Goal: Task Accomplishment & Management: Manage account settings

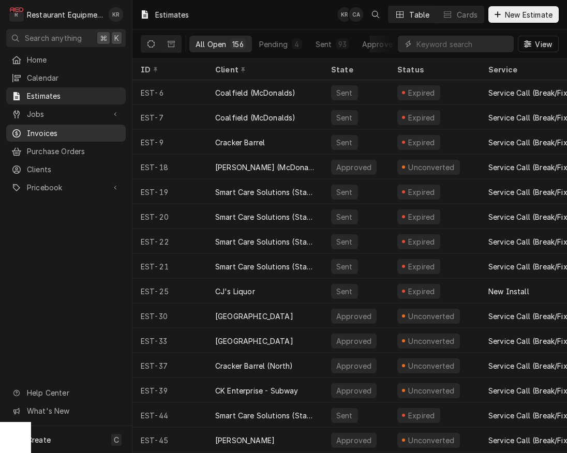
drag, startPoint x: 49, startPoint y: 135, endPoint x: 72, endPoint y: 134, distance: 23.3
click at [51, 135] on link "Invoices" at bounding box center [65, 133] width 119 height 17
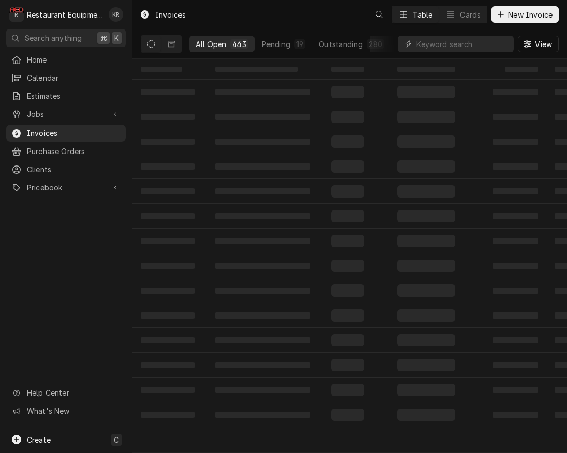
click at [465, 46] on input "Dynamic Content Wrapper" at bounding box center [462, 44] width 92 height 17
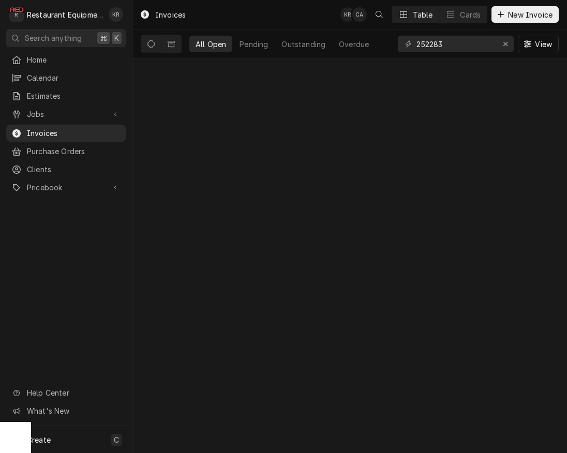
type input "252283"
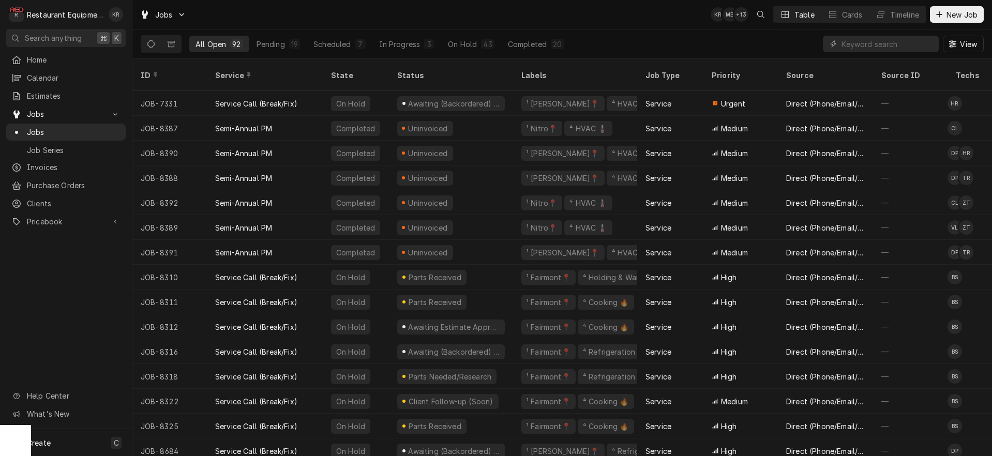
click at [880, 42] on input "Dynamic Content Wrapper" at bounding box center [887, 44] width 92 height 17
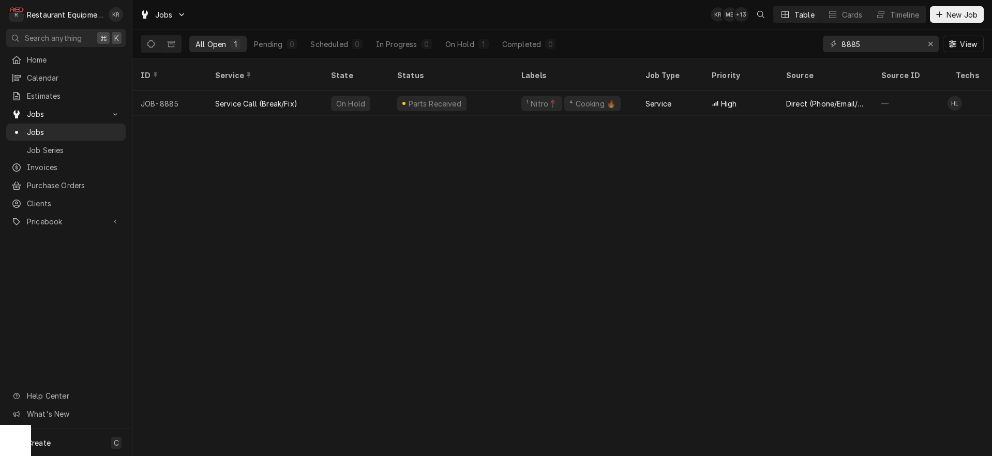
type input "8885"
click at [928, 42] on icon "Erase input" at bounding box center [931, 43] width 6 height 7
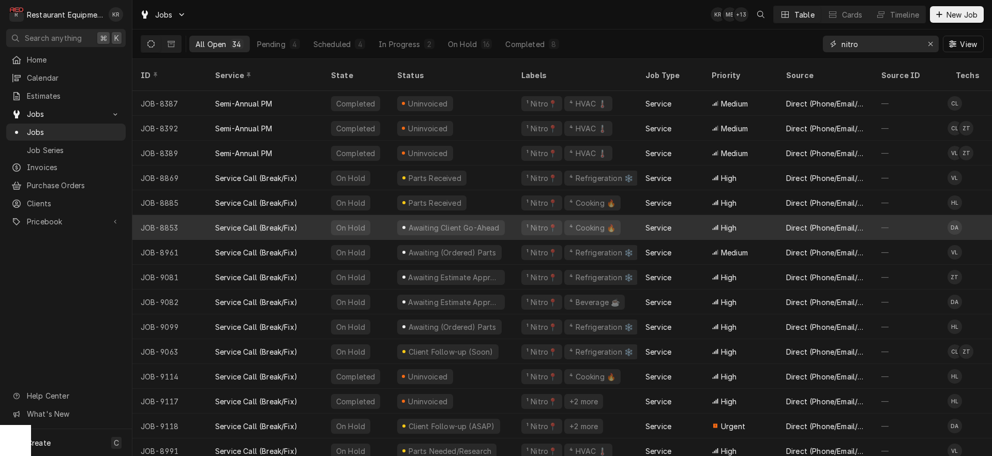
scroll to position [1, 0]
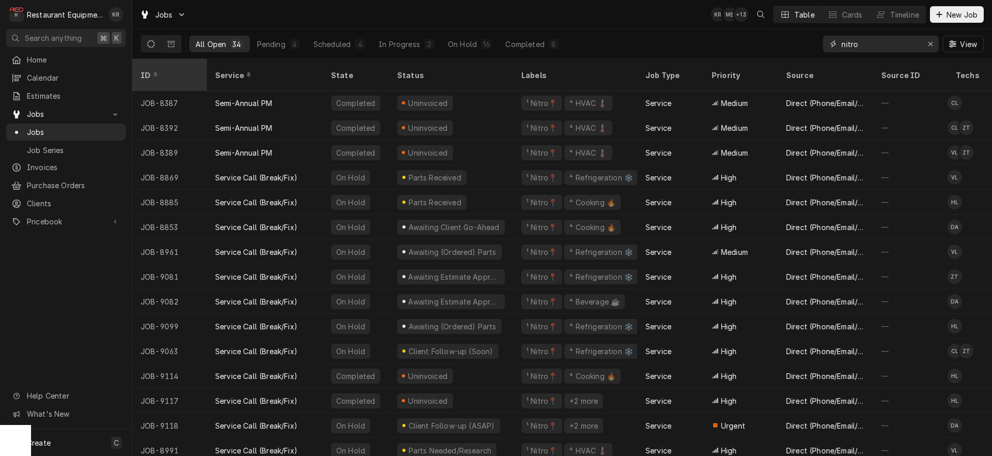
type input "nitro"
click at [154, 72] on icon "Dynamic Content Wrapper" at bounding box center [156, 74] width 4 height 5
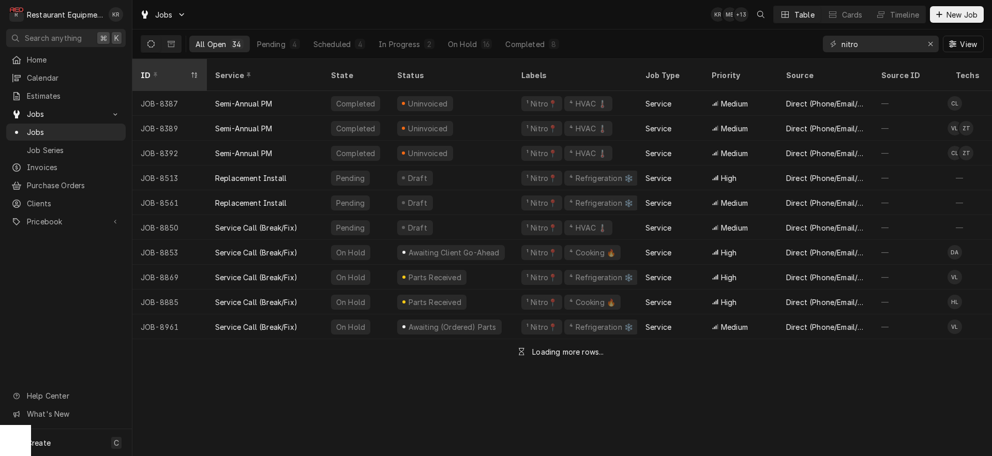
click at [154, 72] on icon "Dynamic Content Wrapper" at bounding box center [156, 74] width 4 height 5
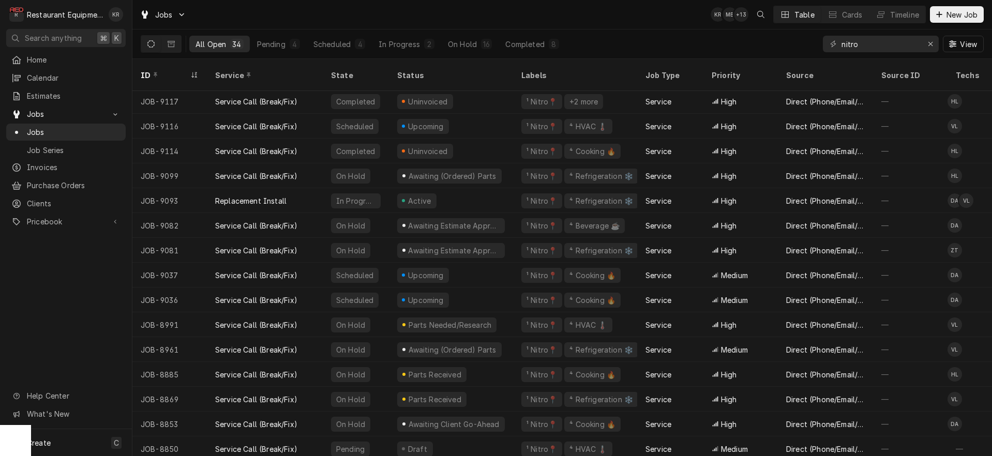
scroll to position [325, 0]
click at [425, 369] on div "Parts Received" at bounding box center [434, 374] width 55 height 11
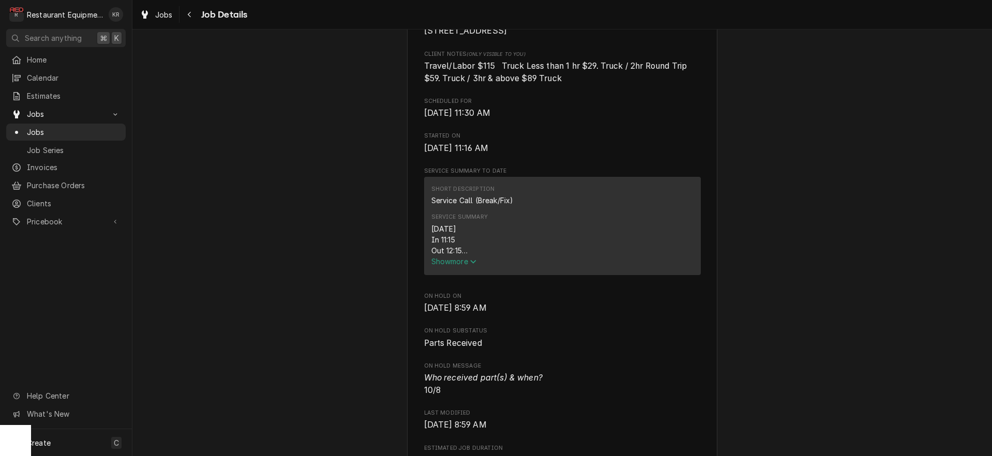
scroll to position [277, 0]
click at [475, 265] on icon "Service Summary" at bounding box center [473, 261] width 6 height 7
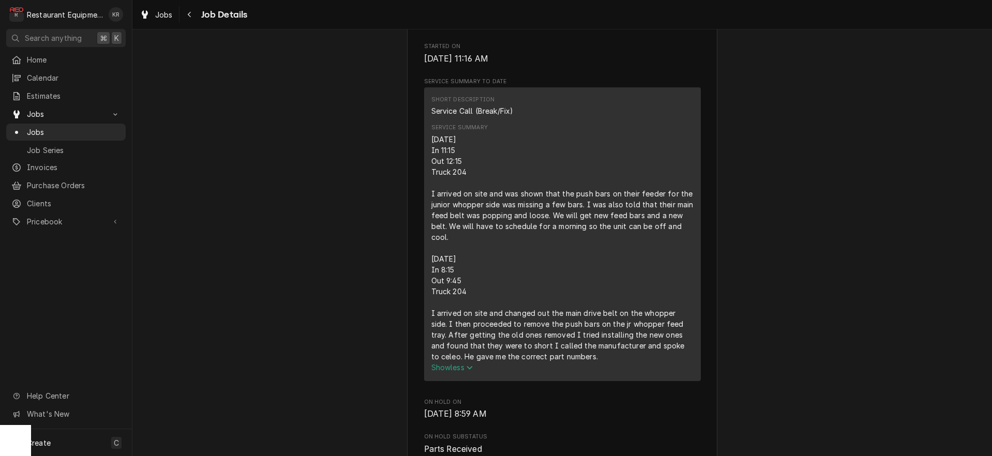
scroll to position [368, 0]
click at [194, 13] on div "Navigate back" at bounding box center [190, 14] width 10 height 10
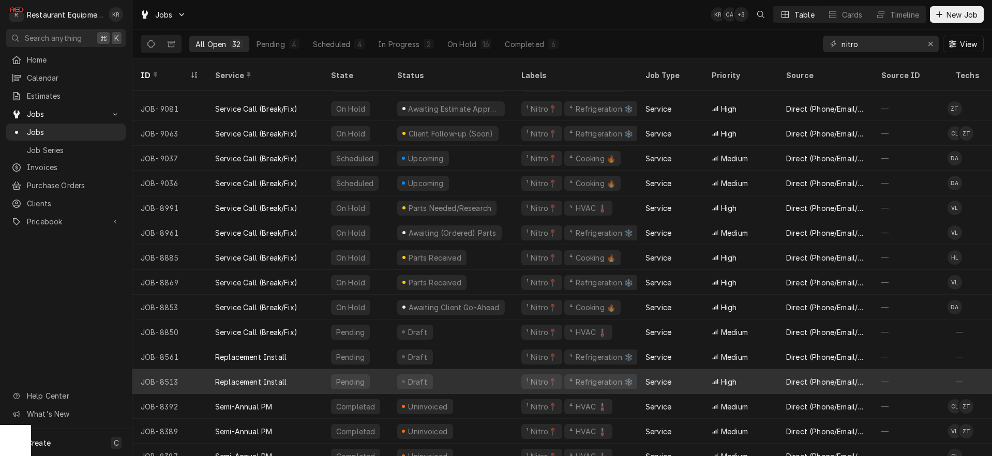
scroll to position [417, 0]
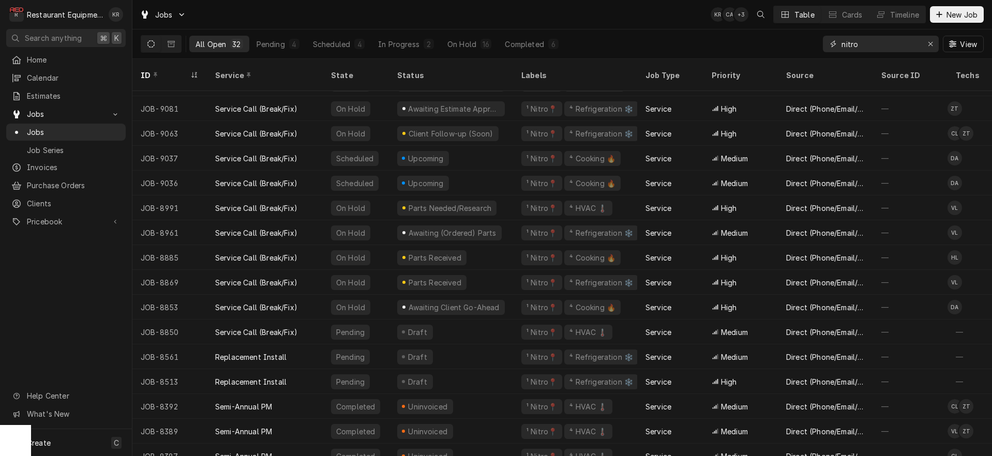
drag, startPoint x: 864, startPoint y: 43, endPoint x: 813, endPoint y: 44, distance: 50.2
click at [841, 44] on input "nitro" at bounding box center [880, 44] width 78 height 17
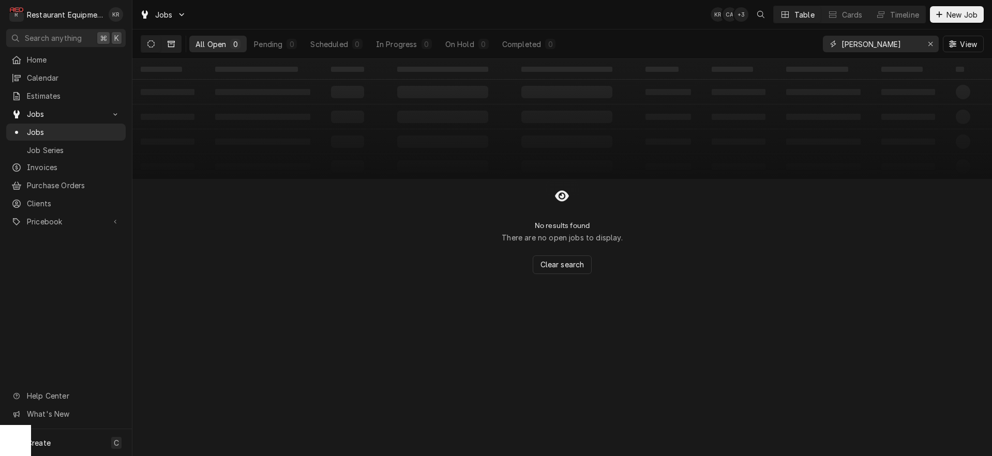
type input "spencer"
click at [176, 46] on button "Dynamic Content Wrapper" at bounding box center [171, 44] width 20 height 17
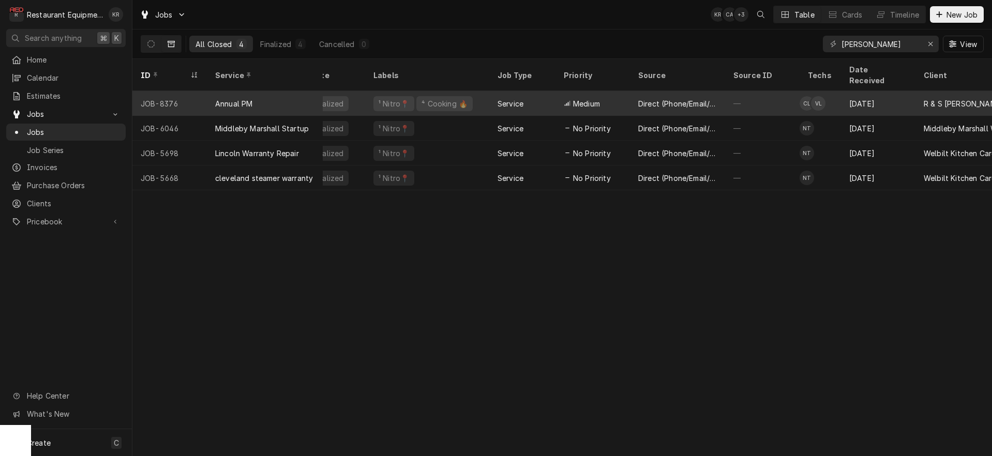
scroll to position [0, 0]
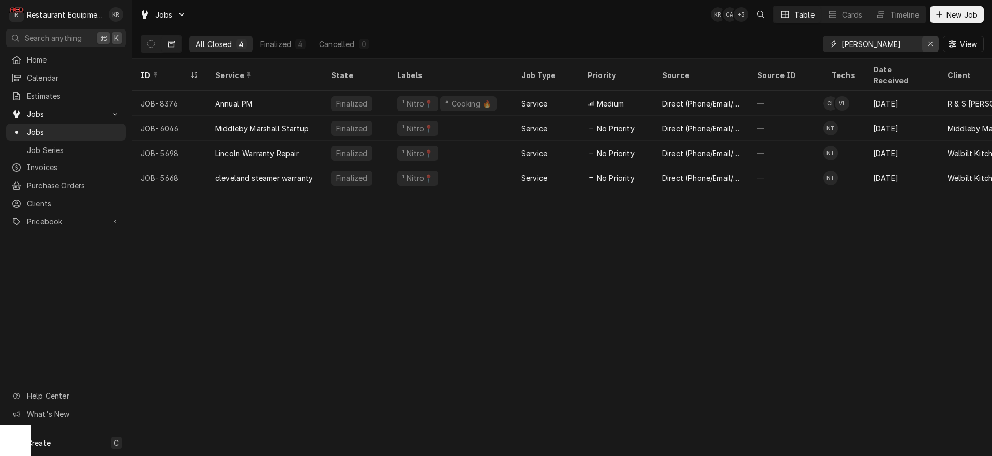
click at [931, 43] on icon "Erase input" at bounding box center [930, 44] width 4 height 4
type input "r"
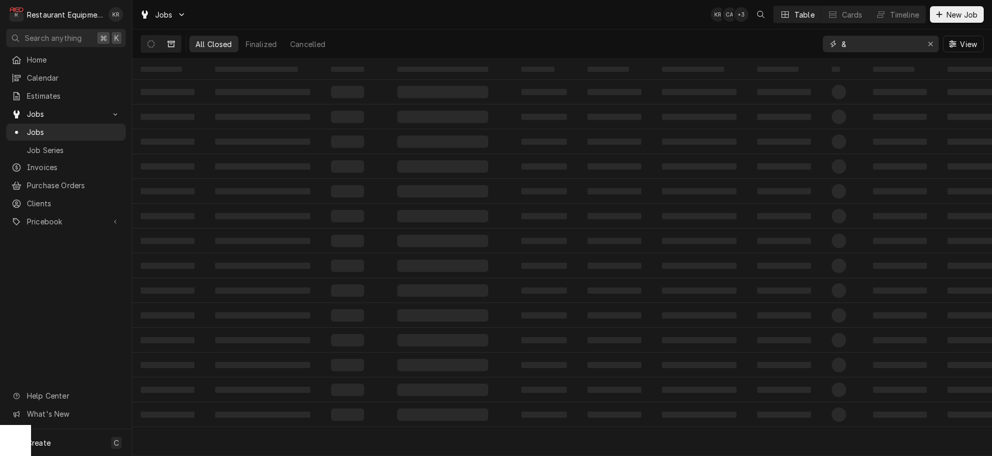
type input "&"
type input "r"
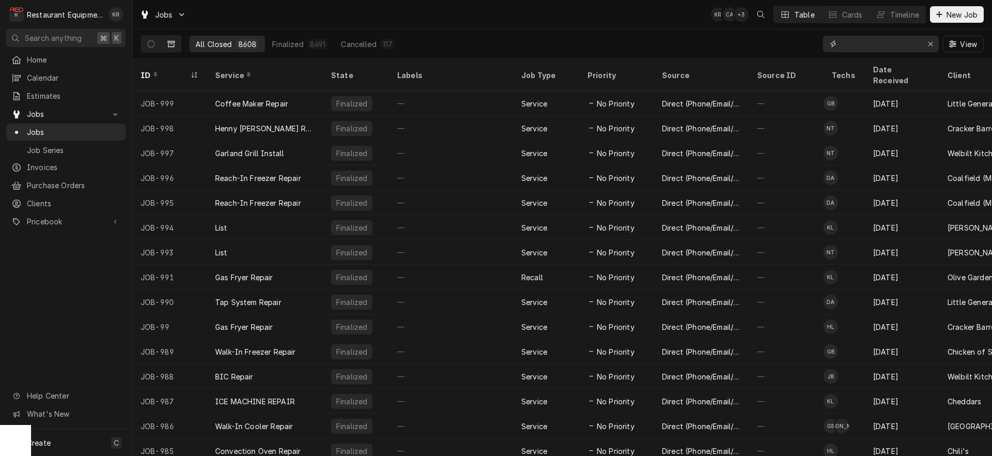
type input "s"
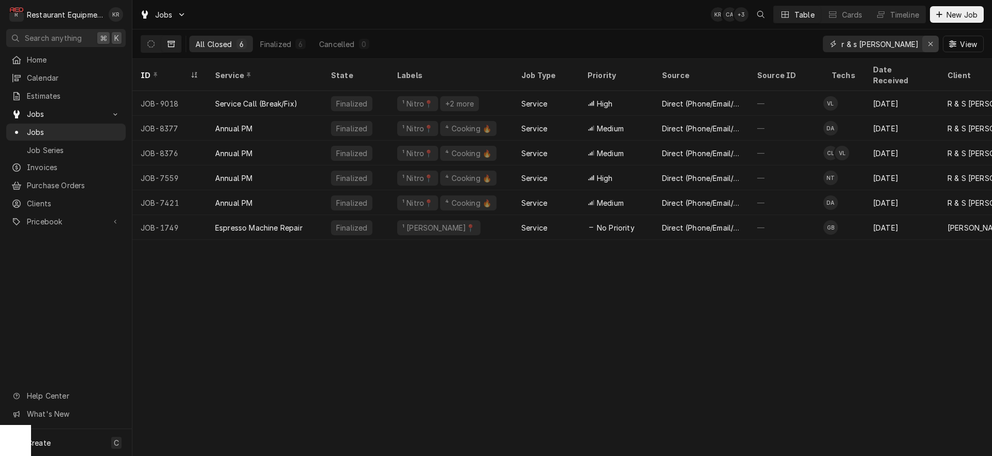
type input "r & s mills"
click at [934, 43] on div "Erase input" at bounding box center [930, 44] width 10 height 10
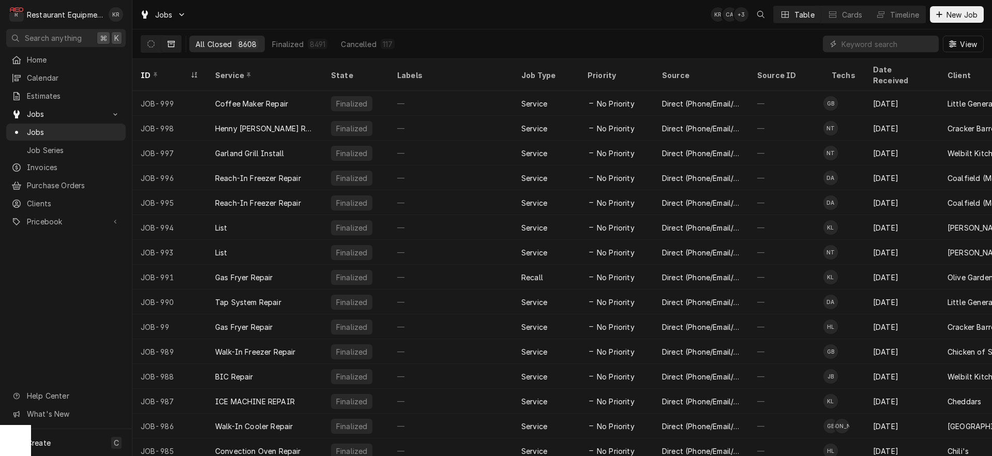
drag, startPoint x: 147, startPoint y: 40, endPoint x: 166, endPoint y: 44, distance: 19.5
click at [147, 40] on button "Dynamic Content Wrapper" at bounding box center [151, 44] width 20 height 17
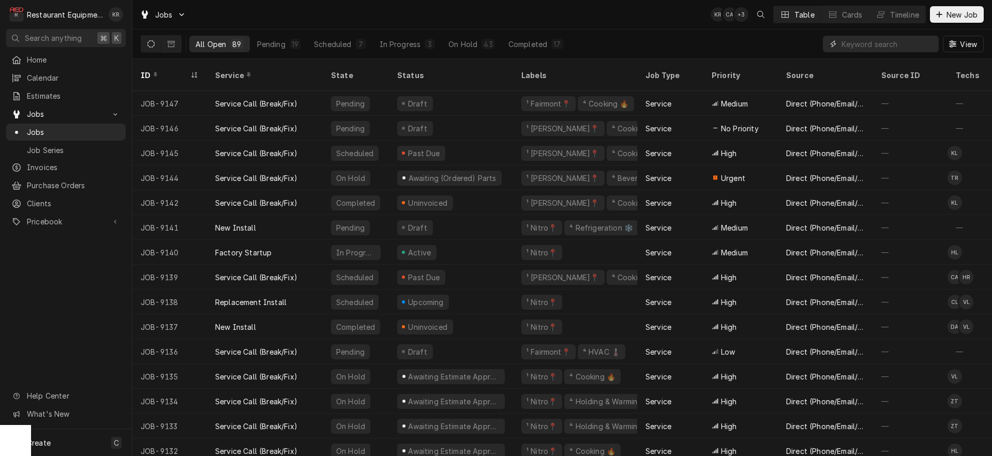
click at [891, 43] on input "Dynamic Content Wrapper" at bounding box center [887, 44] width 92 height 17
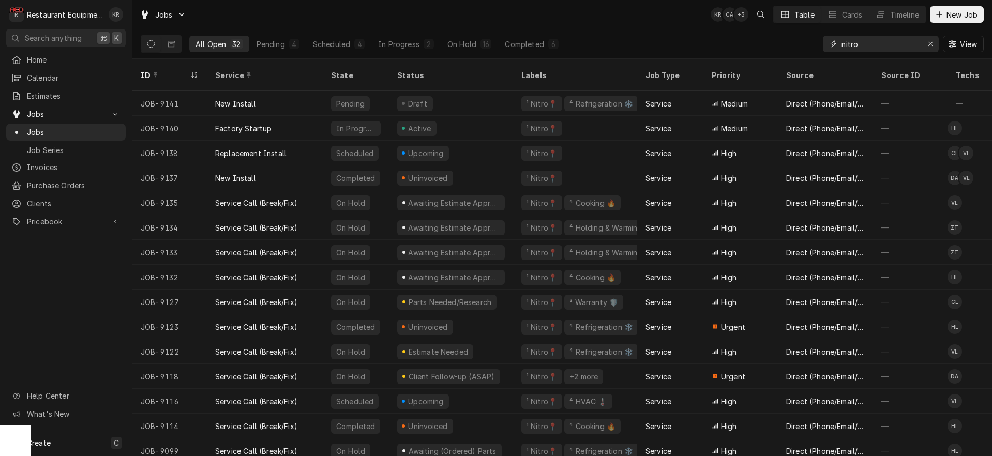
type input "nitro"
click at [957, 42] on div "Dynamic Content Wrapper" at bounding box center [952, 44] width 10 height 10
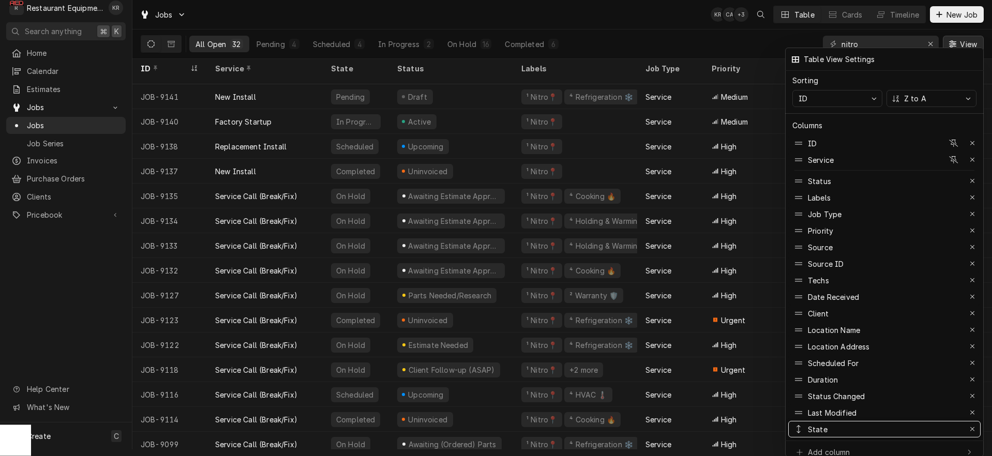
drag, startPoint x: 827, startPoint y: 181, endPoint x: 857, endPoint y: 465, distance: 286.0
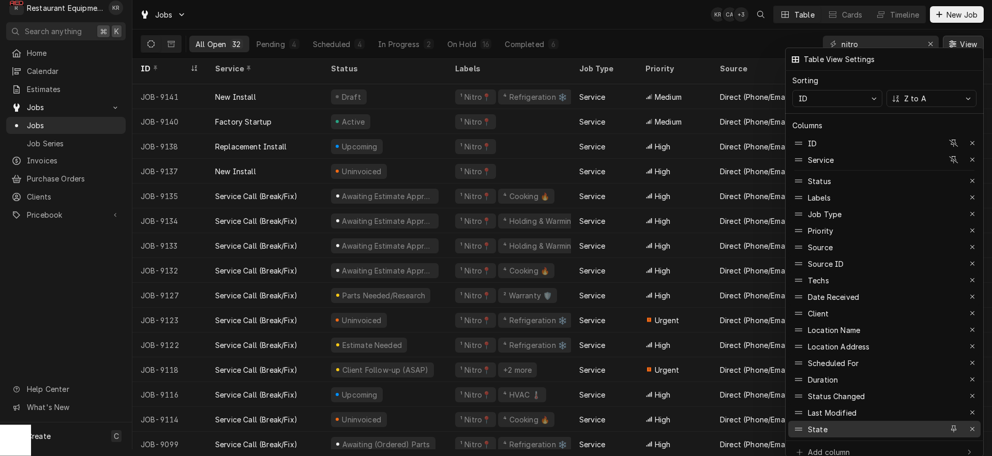
scroll to position [8, 0]
drag, startPoint x: 817, startPoint y: 207, endPoint x: 825, endPoint y: 436, distance: 228.7
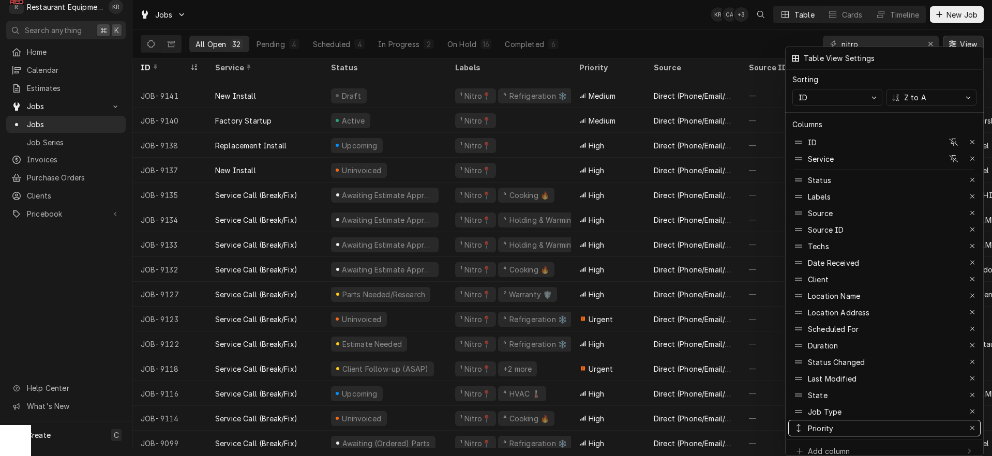
drag, startPoint x: 825, startPoint y: 207, endPoint x: 850, endPoint y: 434, distance: 227.9
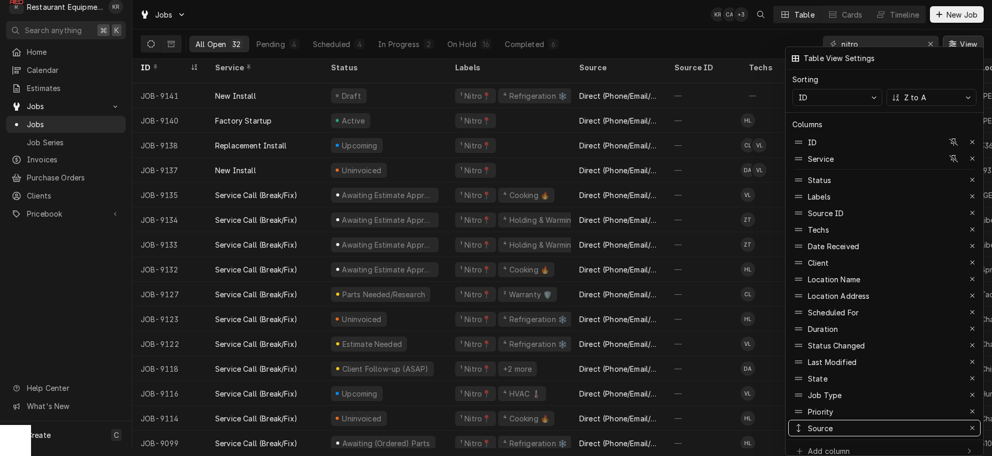
drag, startPoint x: 825, startPoint y: 203, endPoint x: 848, endPoint y: 485, distance: 282.7
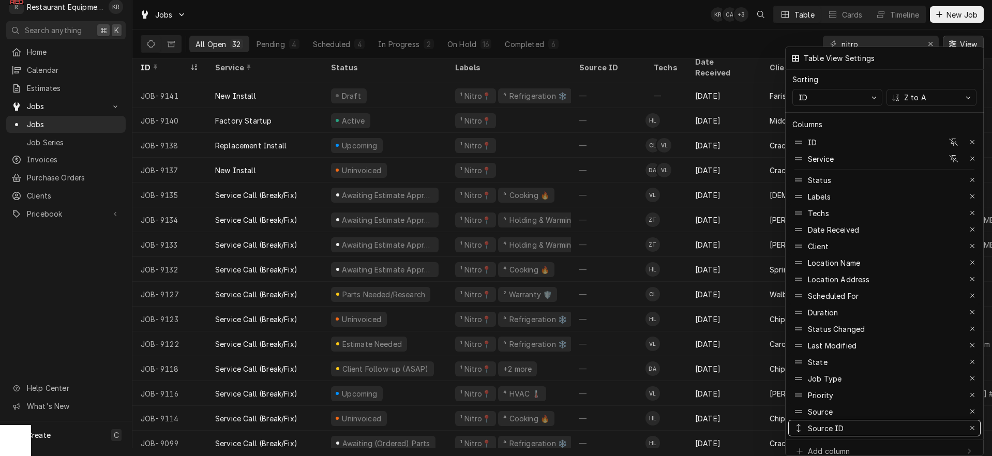
drag, startPoint x: 823, startPoint y: 202, endPoint x: 839, endPoint y: 453, distance: 251.3
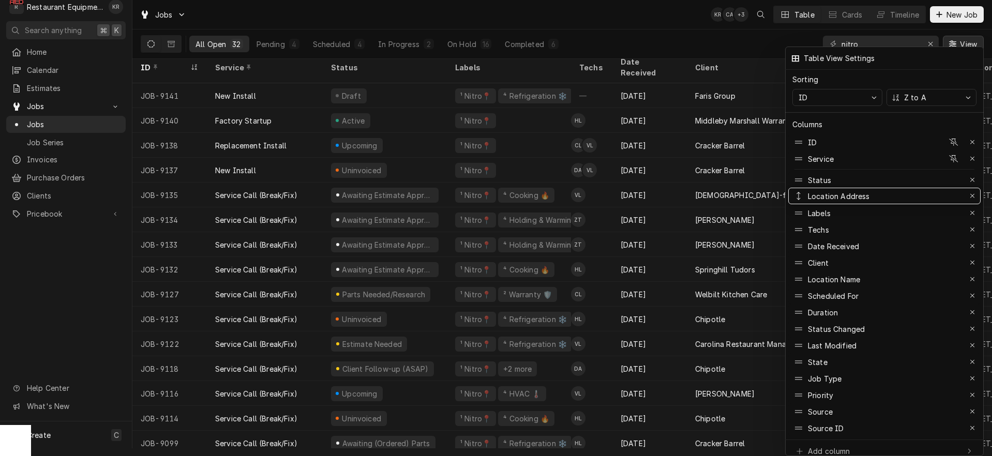
drag, startPoint x: 830, startPoint y: 275, endPoint x: 830, endPoint y: 192, distance: 83.3
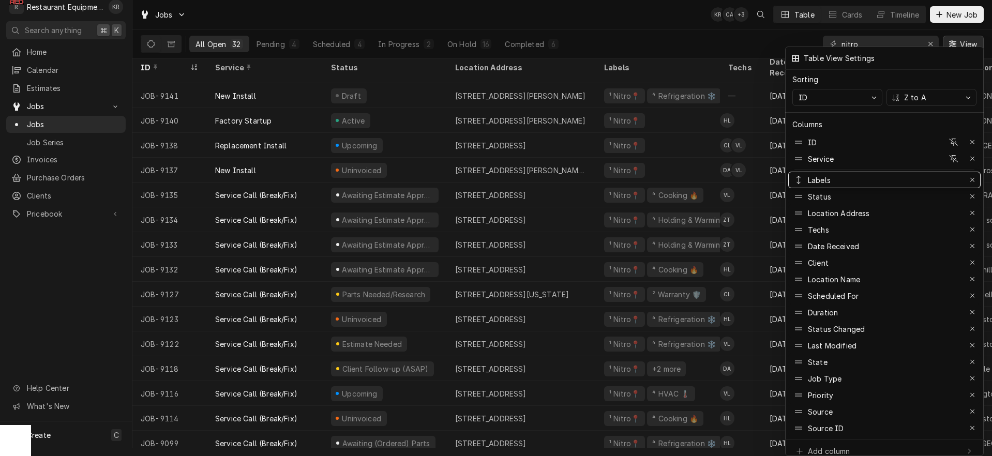
drag, startPoint x: 826, startPoint y: 208, endPoint x: 829, endPoint y: 174, distance: 34.8
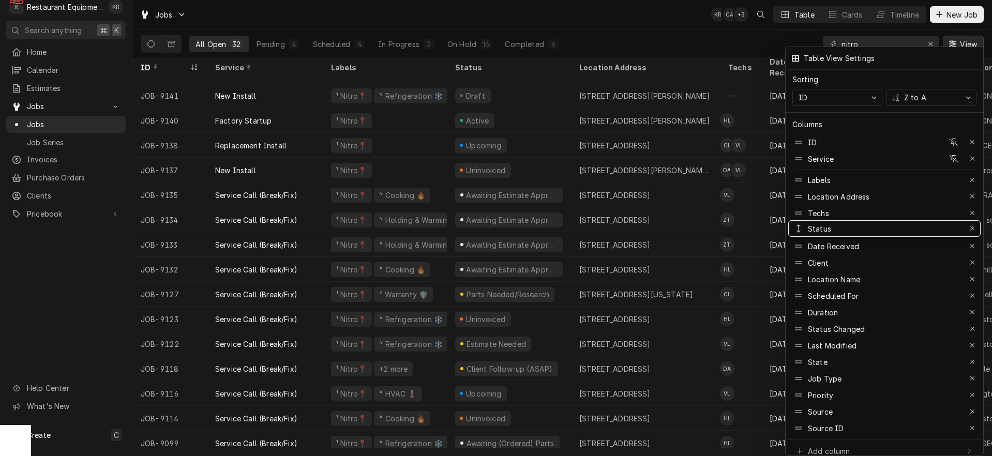
drag, startPoint x: 825, startPoint y: 190, endPoint x: 830, endPoint y: 222, distance: 32.0
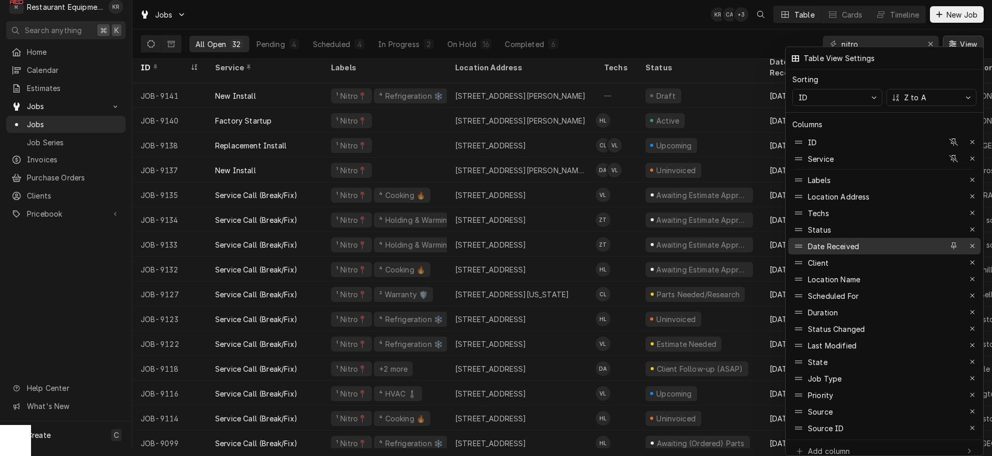
scroll to position [7, 0]
click at [838, 246] on div "Date Received" at bounding box center [867, 246] width 151 height 17
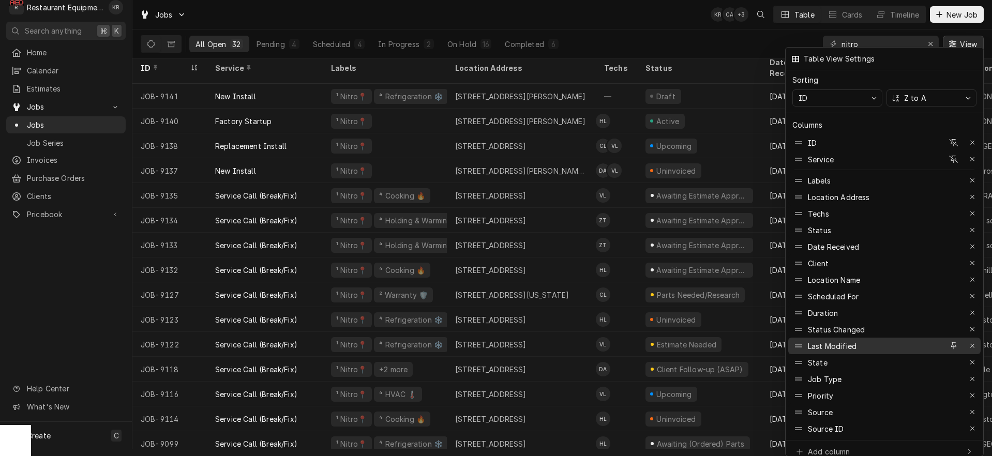
scroll to position [8, 0]
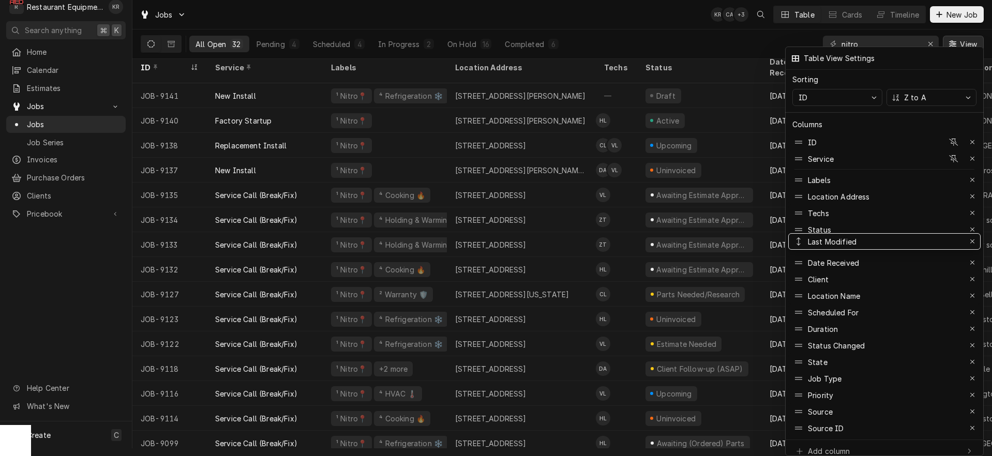
drag, startPoint x: 843, startPoint y: 339, endPoint x: 843, endPoint y: 234, distance: 105.0
click at [925, 60] on div "Table View Settings" at bounding box center [884, 58] width 192 height 17
click at [712, 54] on div at bounding box center [496, 228] width 992 height 456
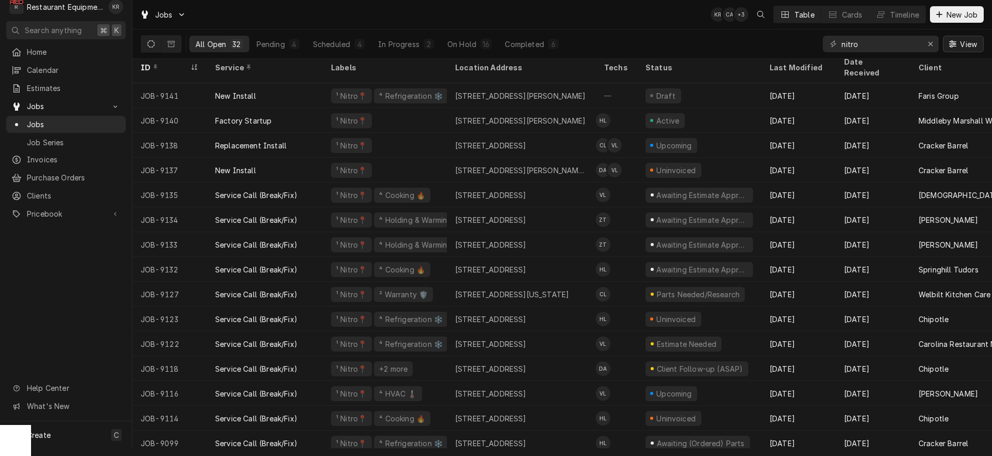
click at [970, 42] on span "View" at bounding box center [968, 44] width 21 height 11
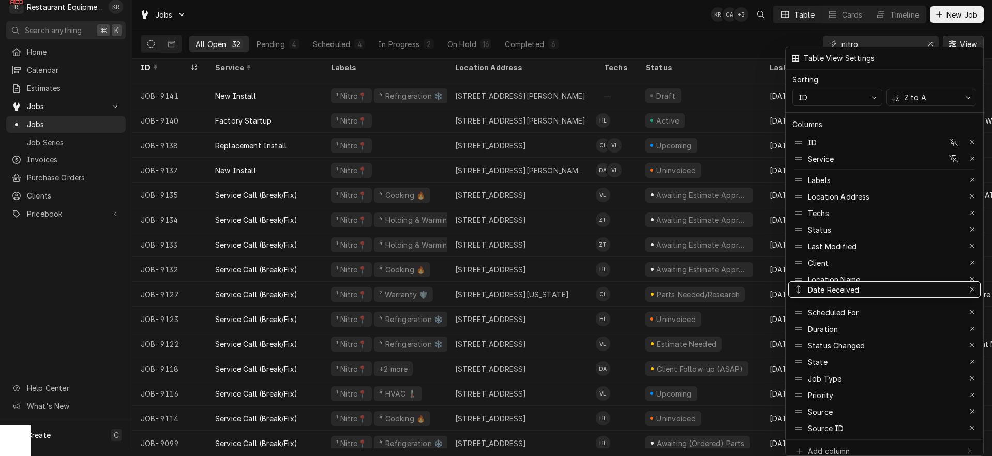
drag, startPoint x: 830, startPoint y: 257, endPoint x: 827, endPoint y: 283, distance: 26.5
drag, startPoint x: 824, startPoint y: 290, endPoint x: 827, endPoint y: 274, distance: 16.3
click at [718, 39] on div at bounding box center [496, 228] width 992 height 456
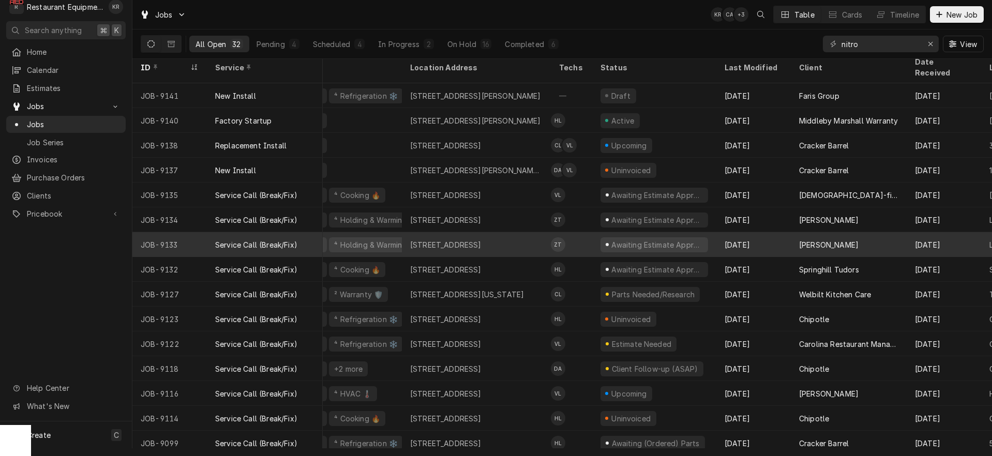
scroll to position [0, 0]
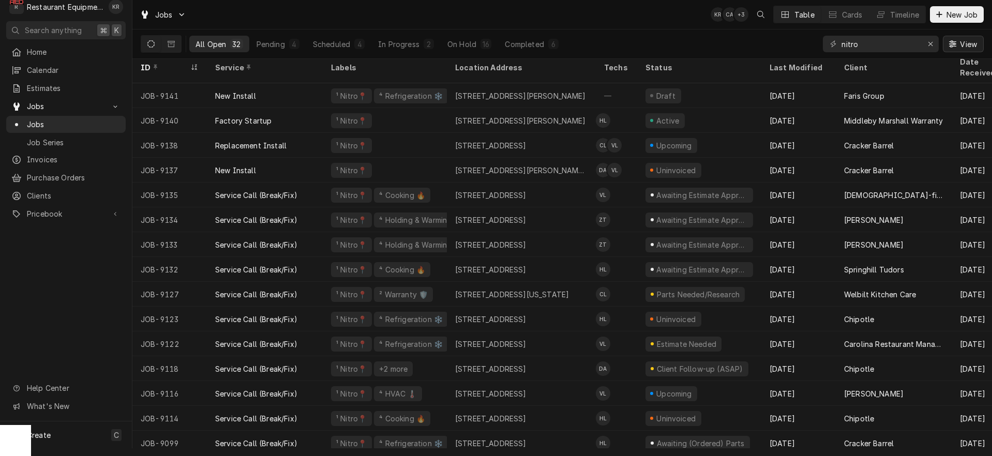
click at [965, 43] on span "View" at bounding box center [968, 44] width 21 height 11
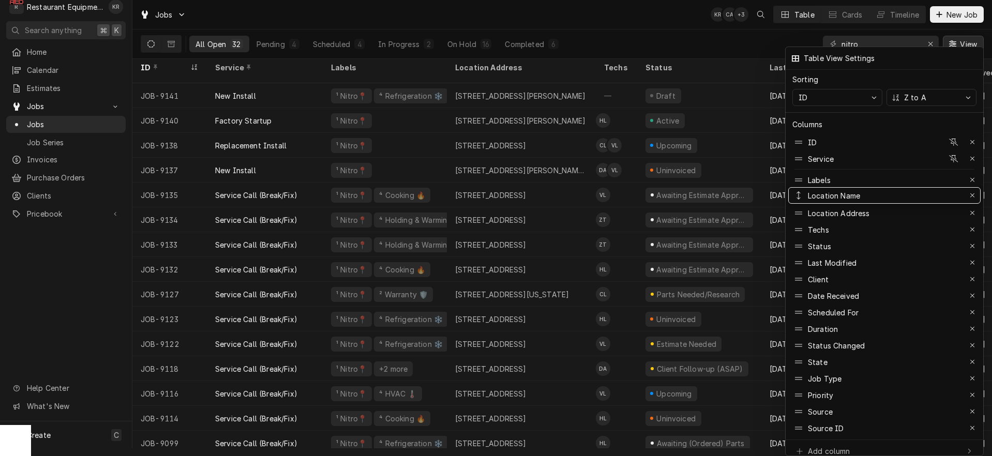
drag, startPoint x: 838, startPoint y: 291, endPoint x: 848, endPoint y: 191, distance: 100.8
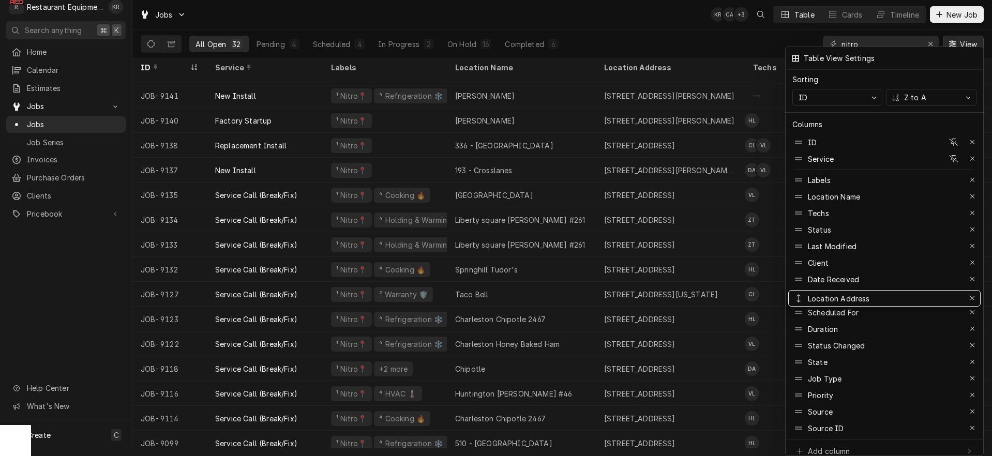
drag, startPoint x: 848, startPoint y: 191, endPoint x: 852, endPoint y: 291, distance: 100.4
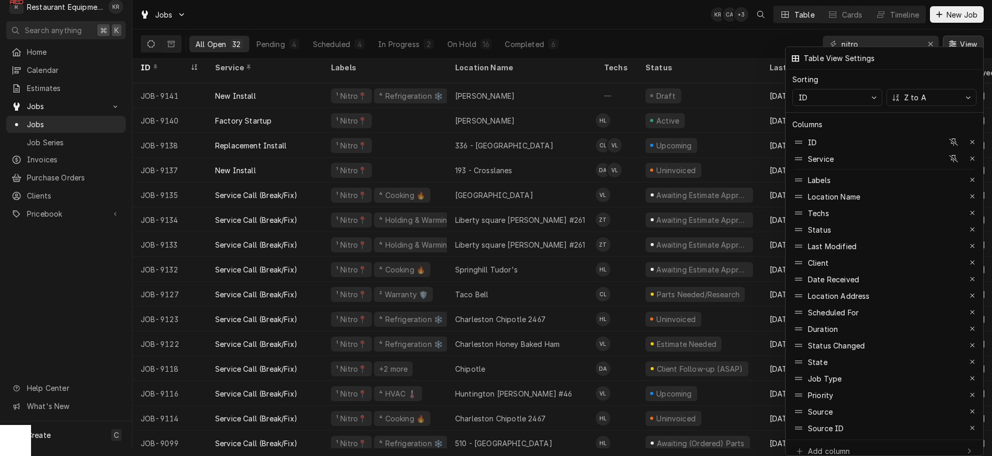
click at [705, 21] on div at bounding box center [496, 228] width 992 height 456
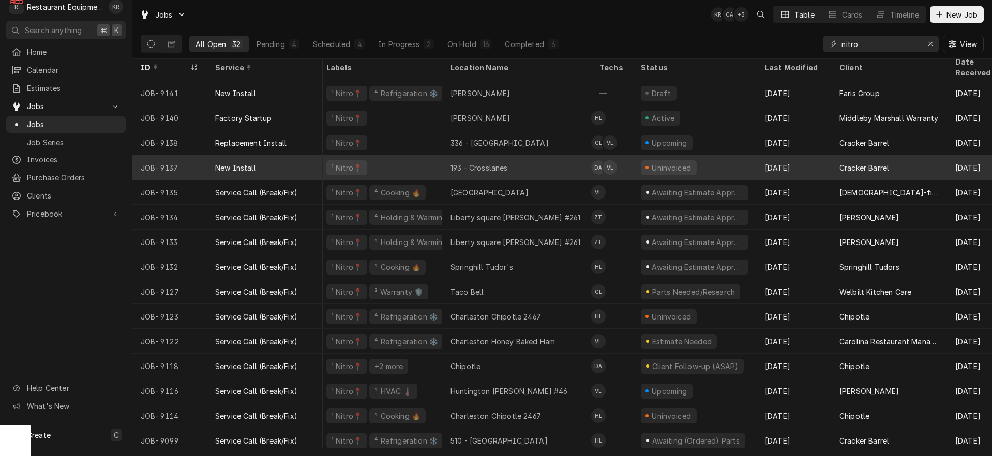
scroll to position [3, 4]
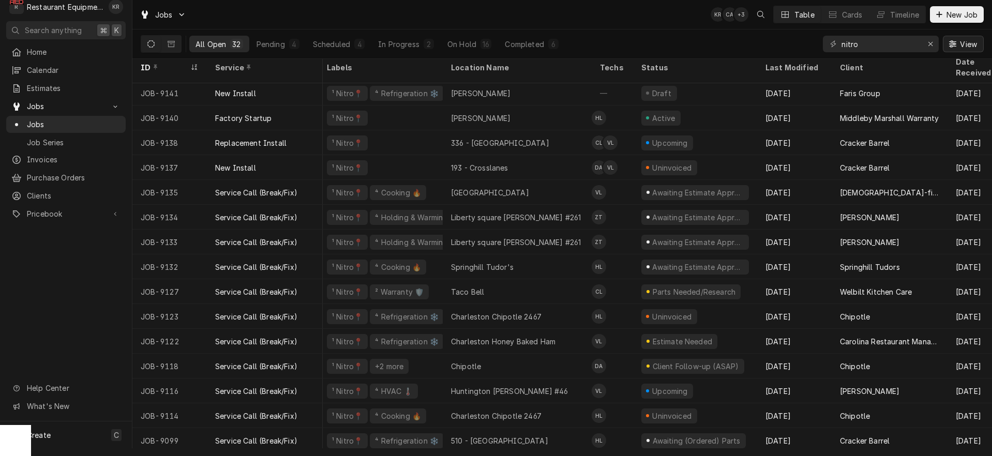
click at [967, 46] on span "View" at bounding box center [968, 44] width 21 height 11
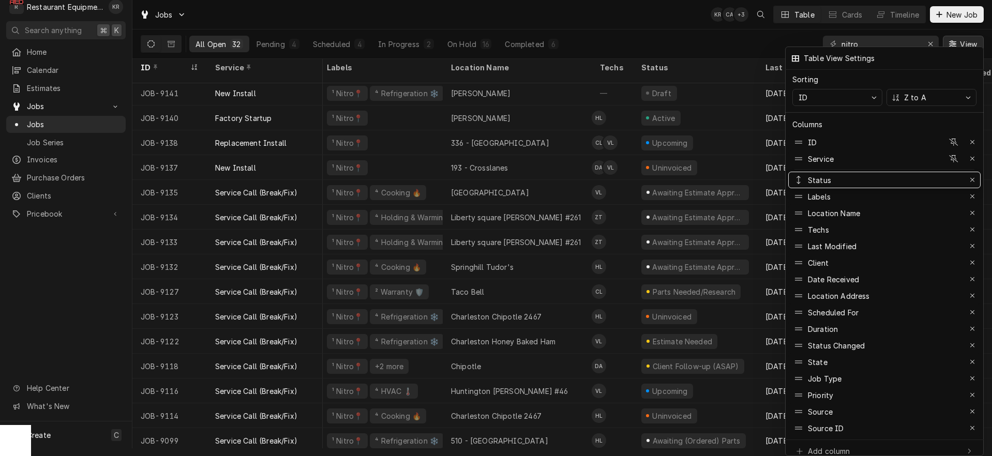
drag, startPoint x: 830, startPoint y: 223, endPoint x: 835, endPoint y: 174, distance: 49.9
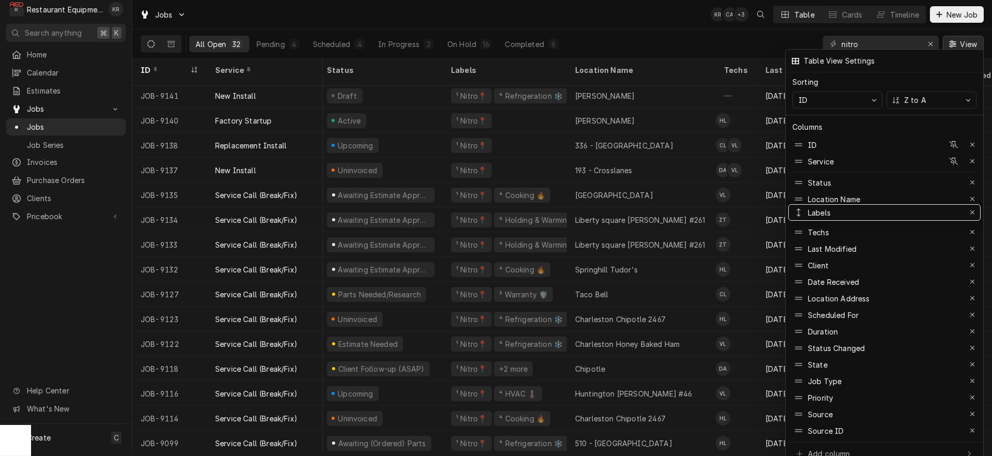
drag, startPoint x: 827, startPoint y: 188, endPoint x: 848, endPoint y: 201, distance: 25.1
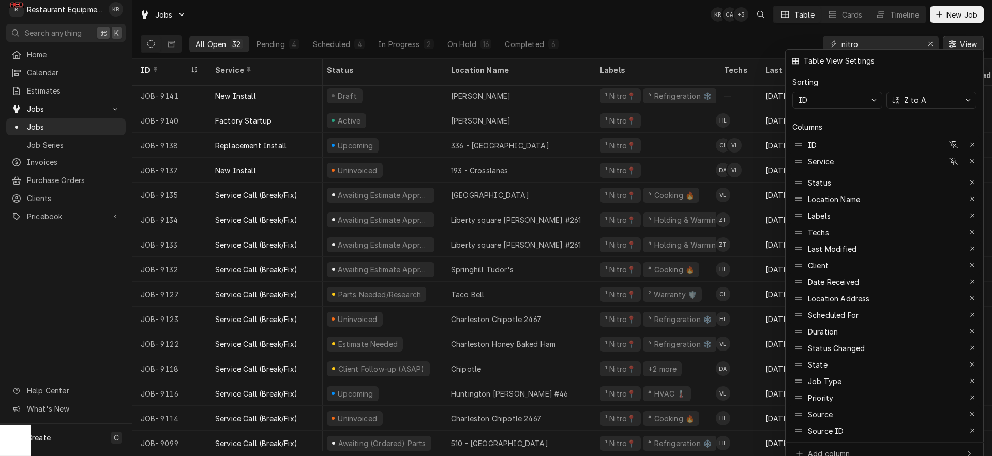
click at [699, 18] on div at bounding box center [496, 228] width 992 height 456
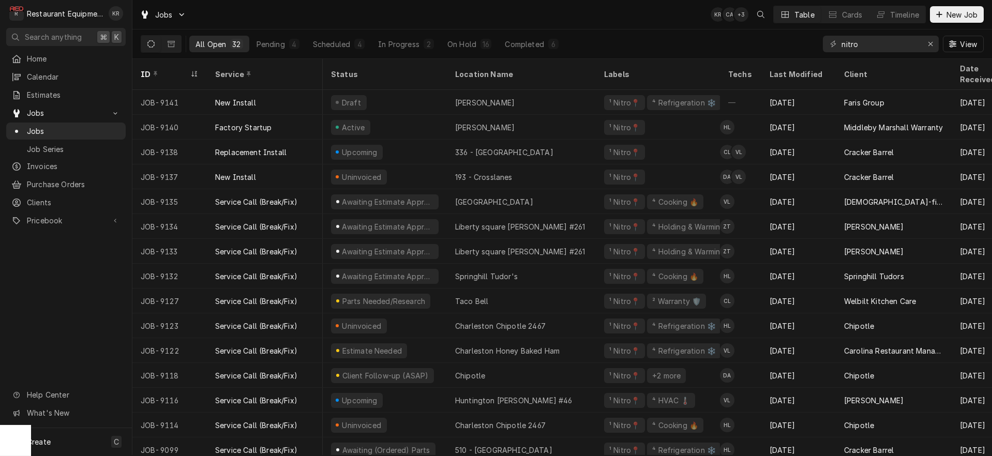
scroll to position [0, 3]
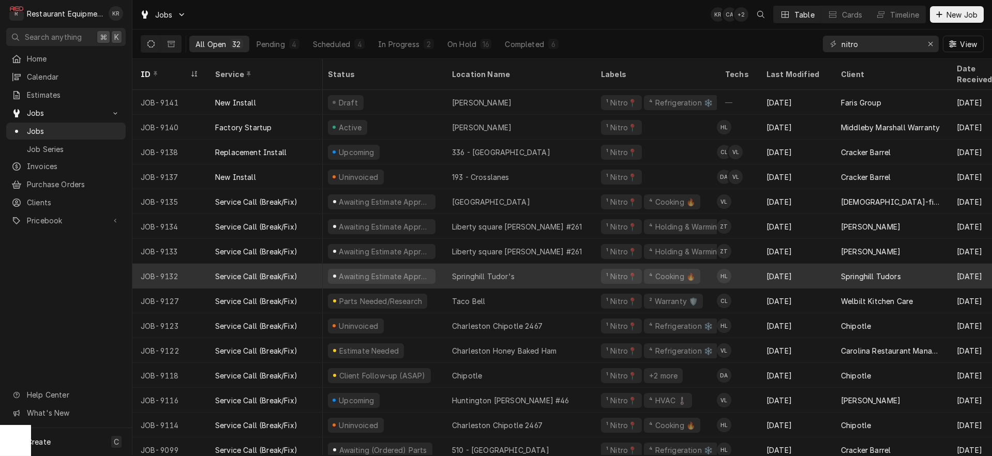
click at [372, 271] on div "Awaiting Estimate Approval" at bounding box center [385, 276] width 94 height 11
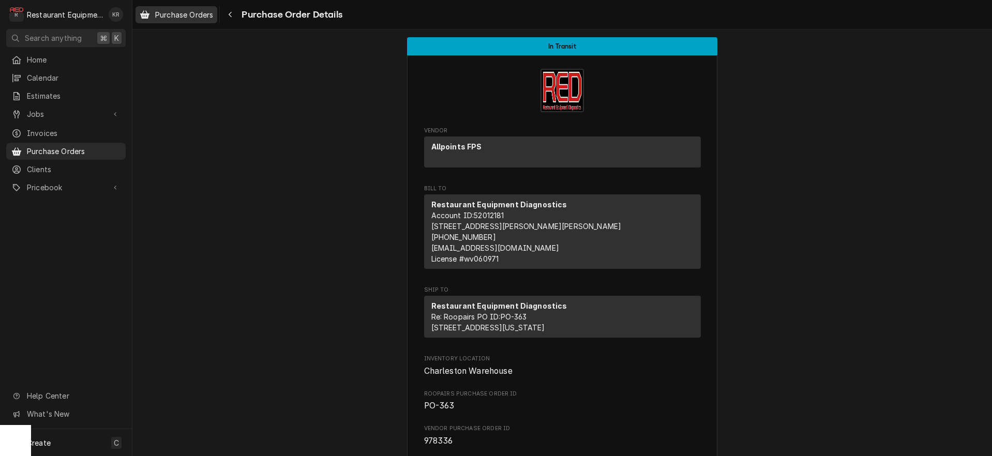
click at [171, 9] on span "Purchase Orders" at bounding box center [184, 14] width 58 height 11
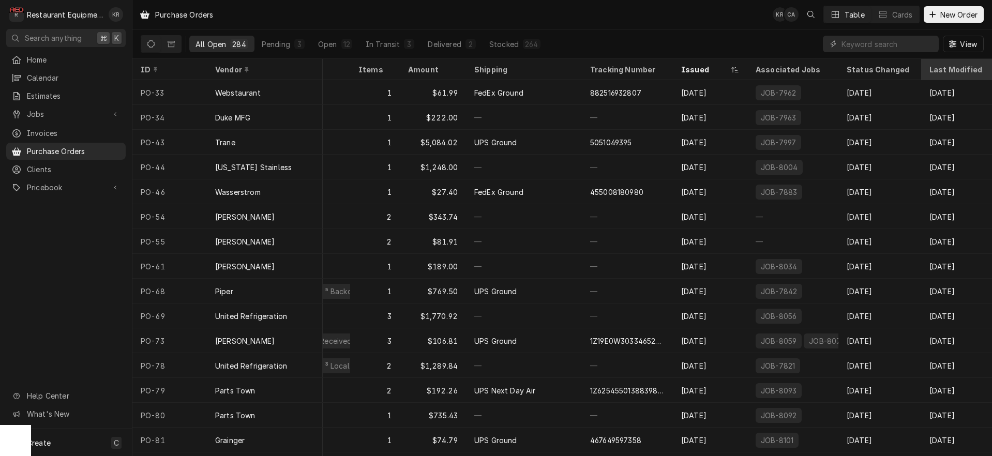
scroll to position [0, 246]
click at [952, 72] on div "Last Modified" at bounding box center [957, 69] width 56 height 11
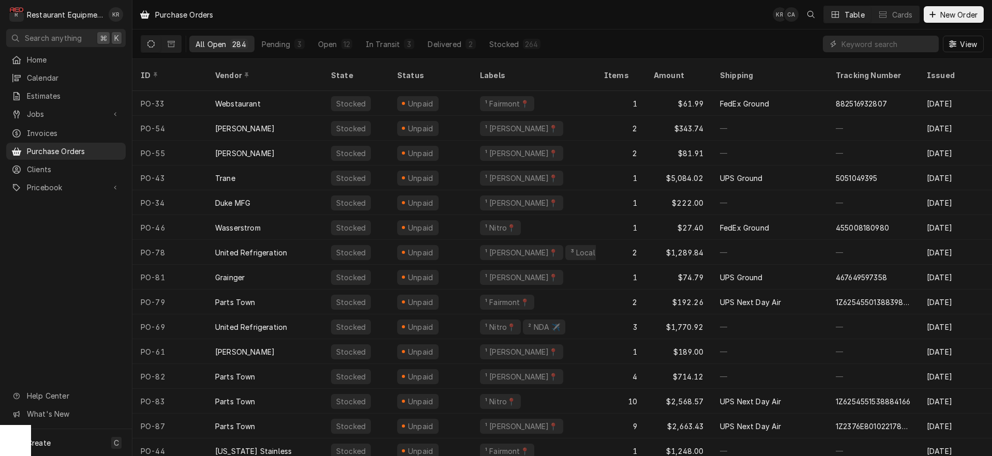
scroll to position [0, 249]
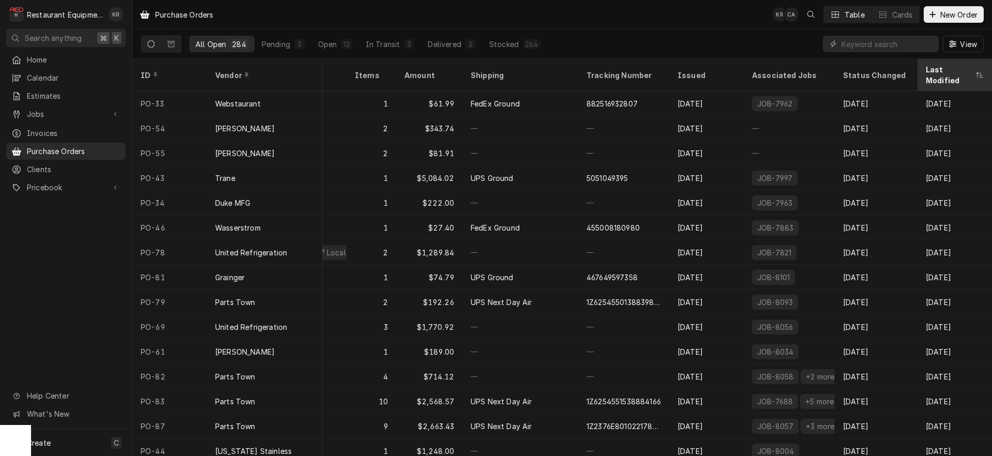
click at [947, 70] on div "Last Modified" at bounding box center [950, 75] width 48 height 22
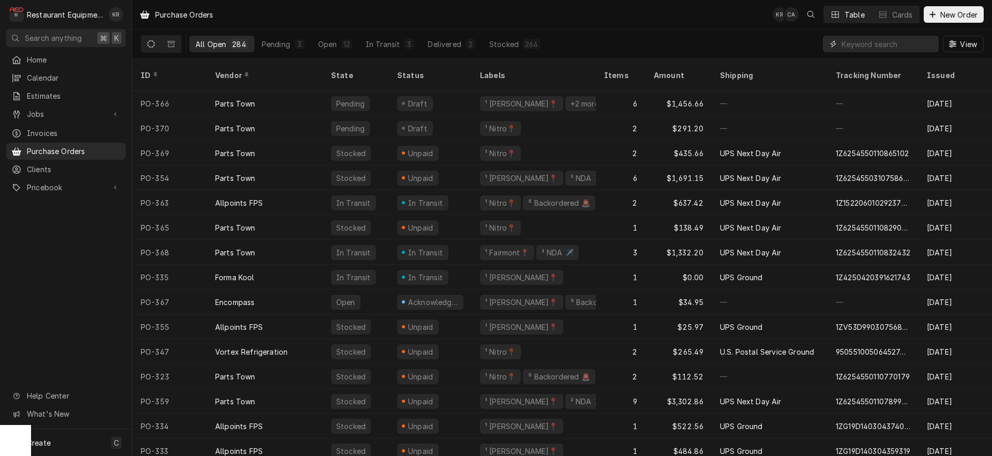
click at [879, 46] on input "Dynamic Content Wrapper" at bounding box center [887, 44] width 92 height 17
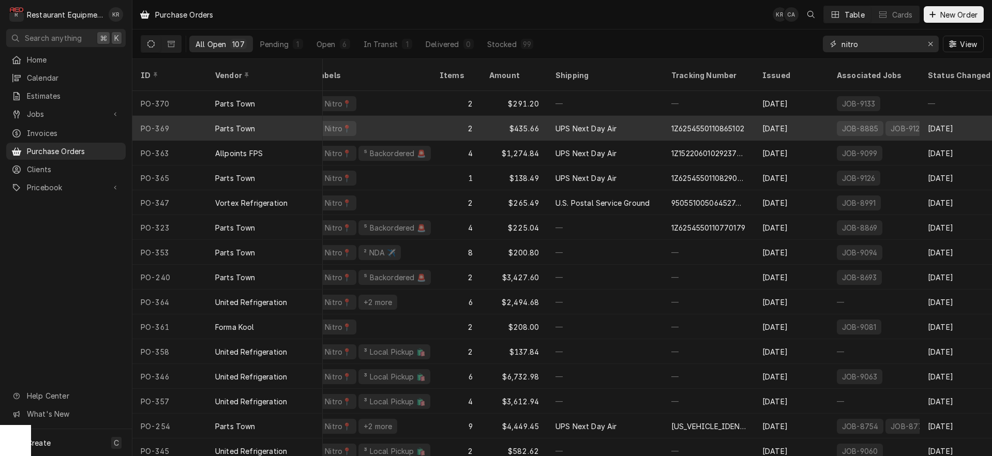
scroll to position [0, 193]
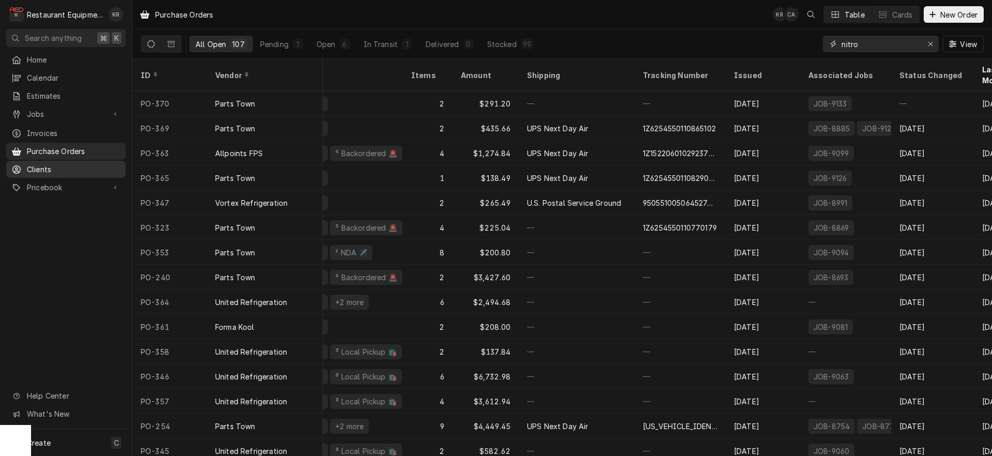
type input "nitro"
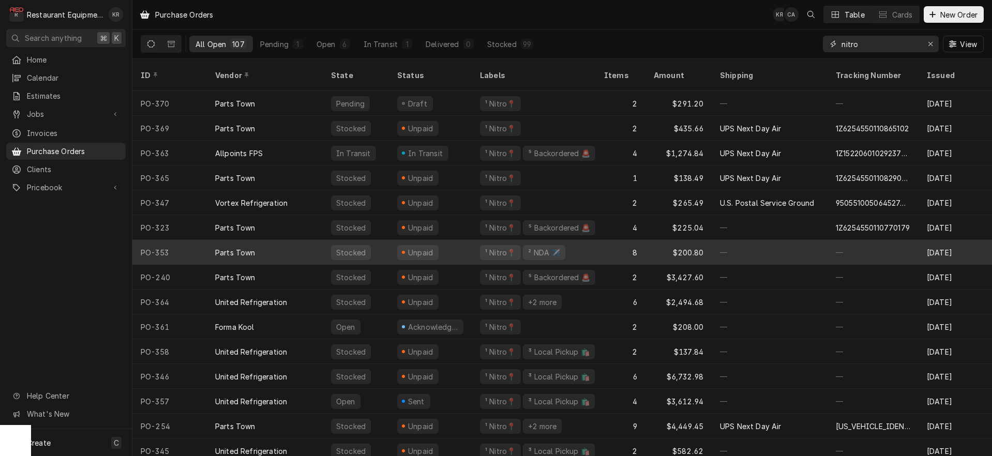
scroll to position [0, 1]
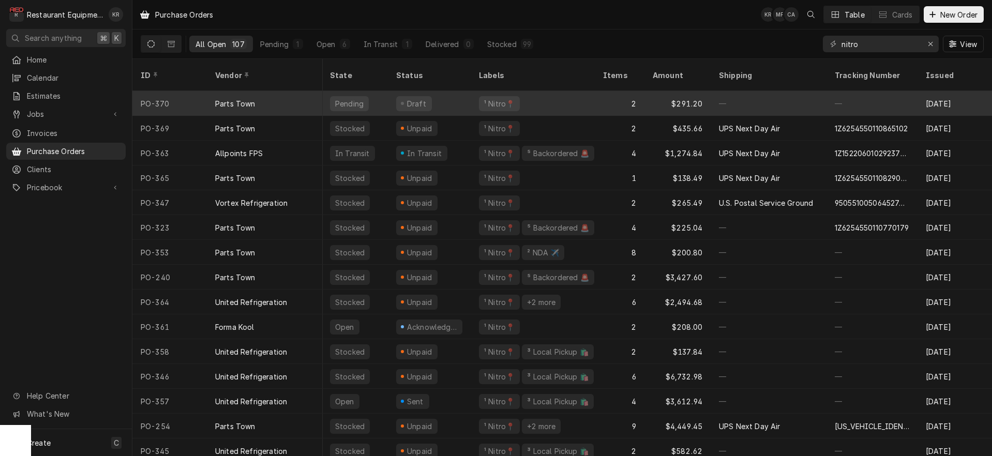
click at [467, 91] on div "Draft" at bounding box center [429, 103] width 83 height 25
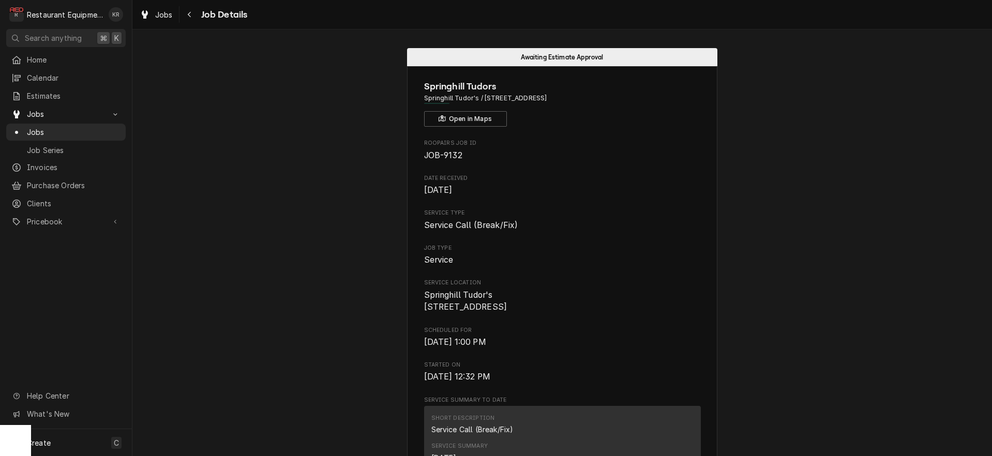
scroll to position [1144, 0]
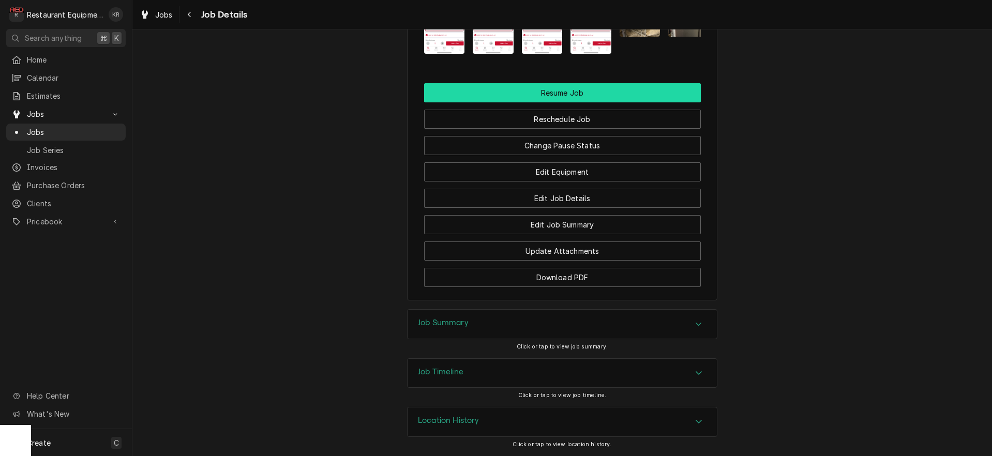
click at [572, 92] on button "Resume Job" at bounding box center [562, 92] width 277 height 19
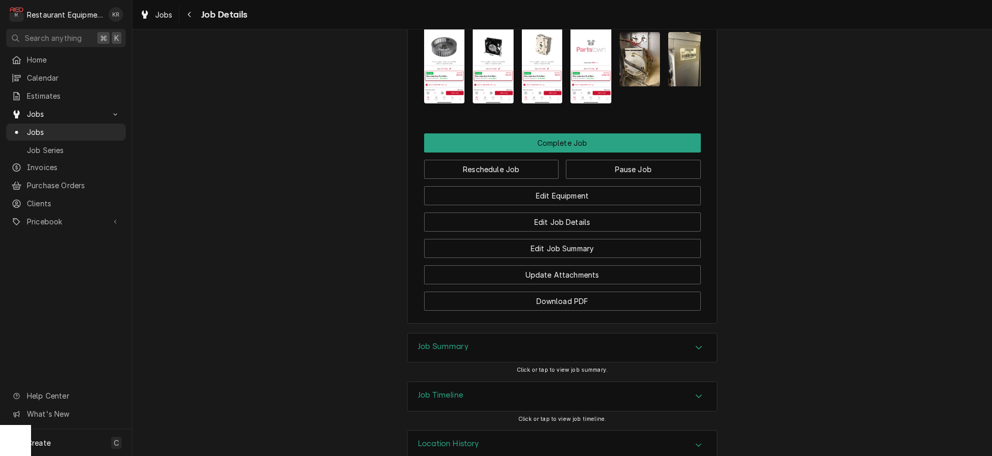
scroll to position [1036, 0]
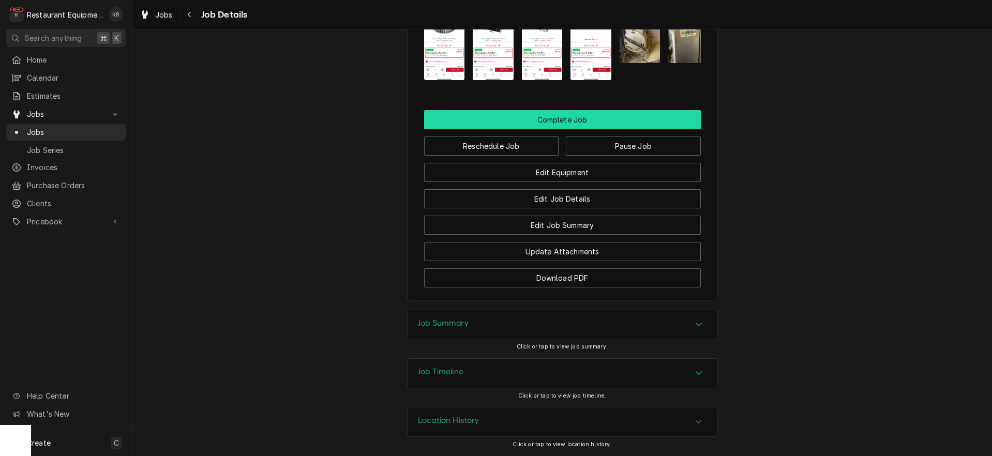
click at [552, 111] on button "Complete Job" at bounding box center [562, 119] width 277 height 19
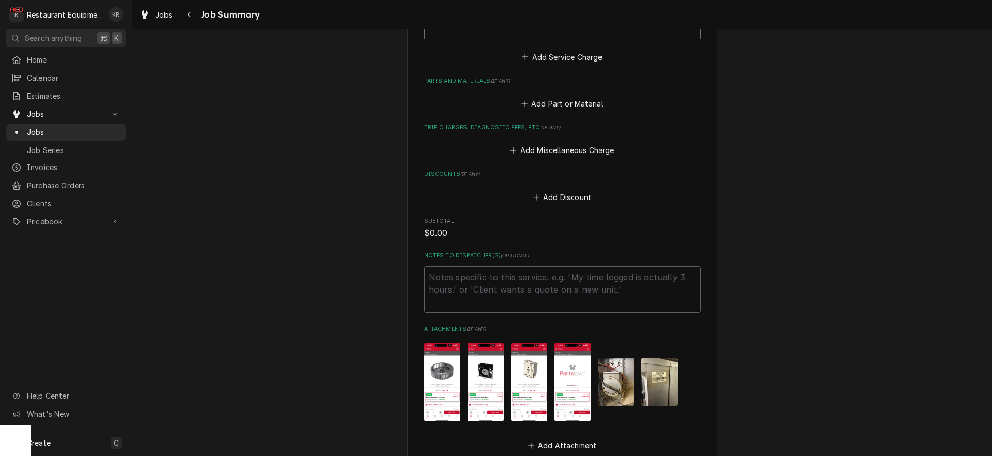
scroll to position [691, 0]
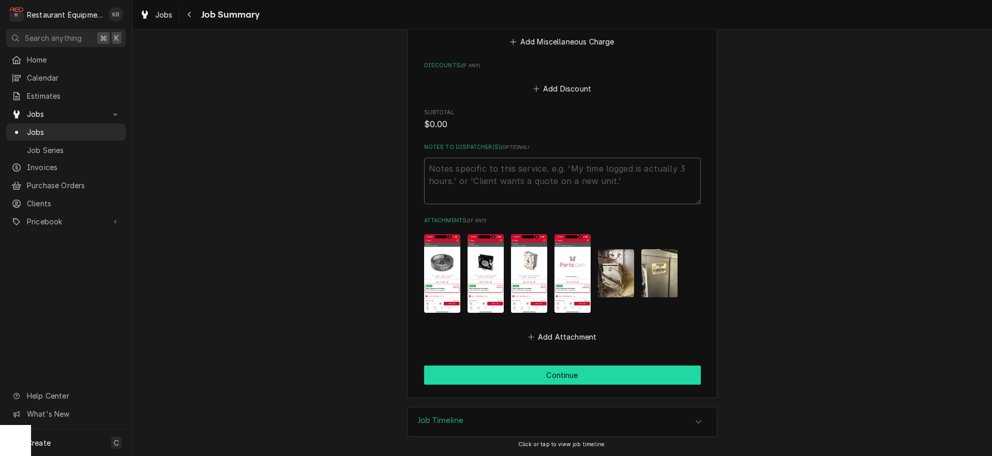
click at [555, 378] on button "Continue" at bounding box center [562, 375] width 277 height 19
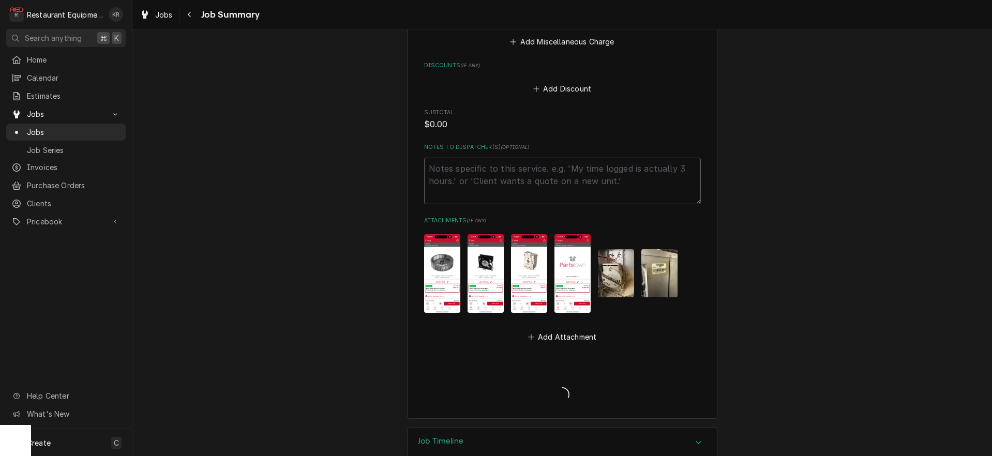
scroll to position [691, 0]
type textarea "x"
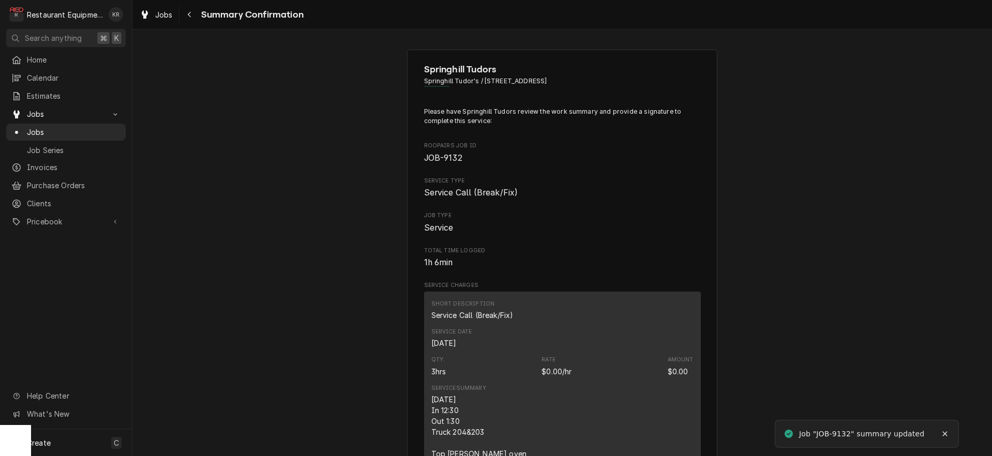
scroll to position [723, 0]
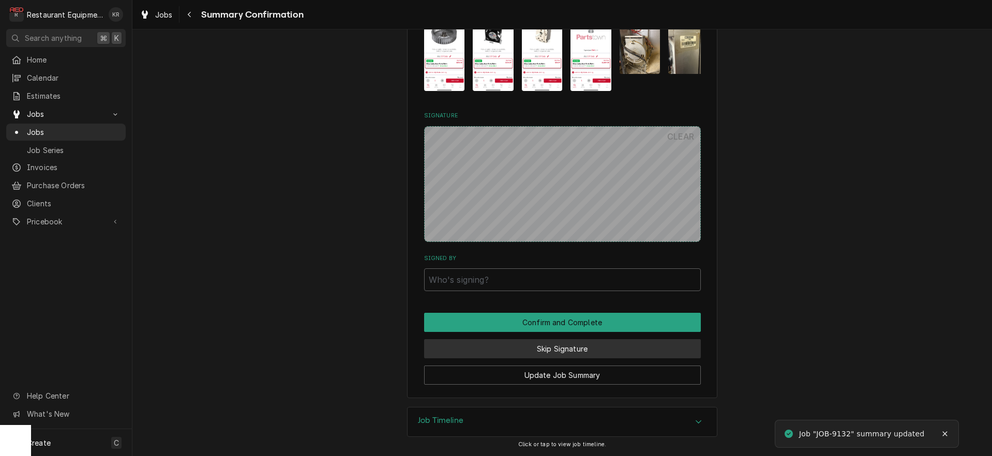
click at [560, 347] on button "Skip Signature" at bounding box center [562, 348] width 277 height 19
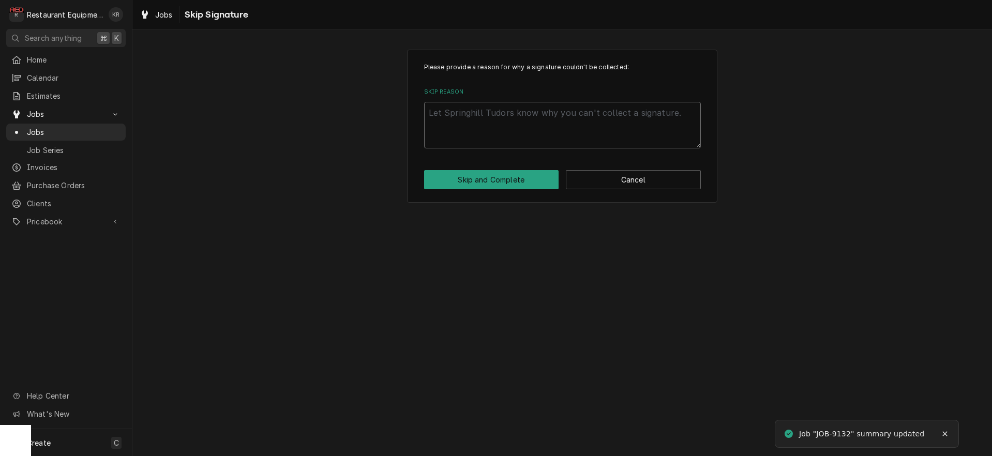
click at [511, 112] on textarea "Skip Reason" at bounding box center [562, 125] width 277 height 47
type textarea "x"
type textarea "S"
type textarea "x"
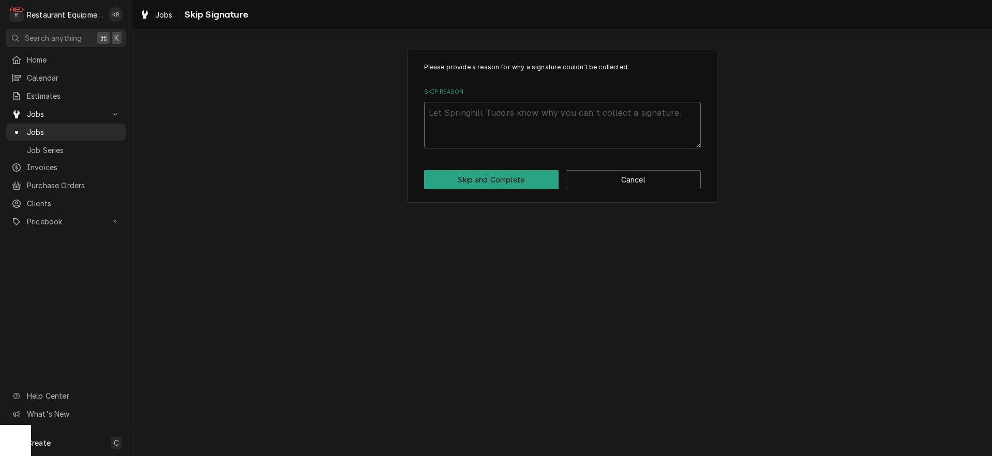
type textarea "E"
type textarea "x"
type textarea "Es"
type textarea "x"
type textarea "Est"
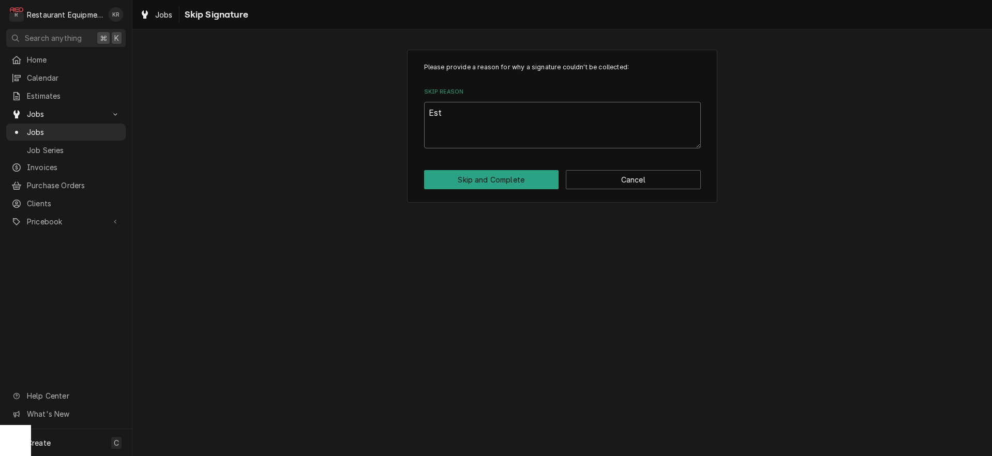
type textarea "x"
type textarea "Est"
type textarea "x"
type textarea "Est s"
type textarea "x"
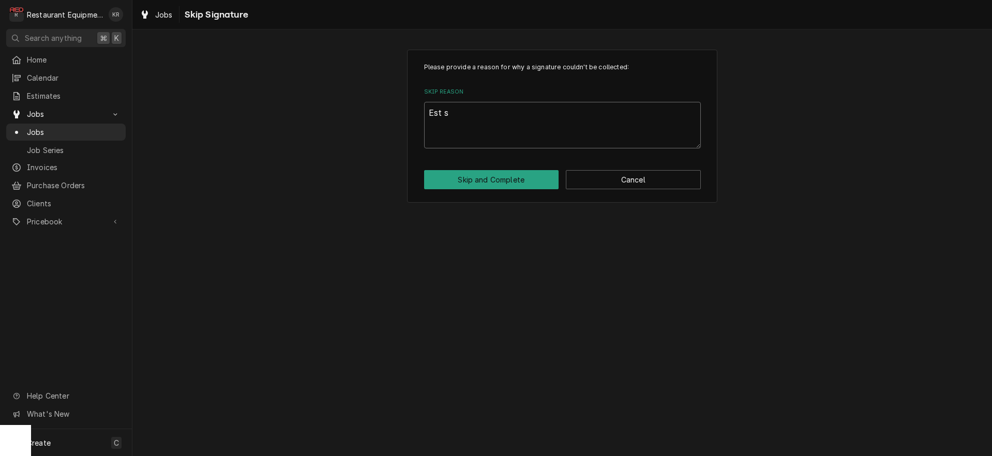
type textarea "Est se"
type textarea "x"
type textarea "Est sen"
type textarea "x"
type textarea "Est sent"
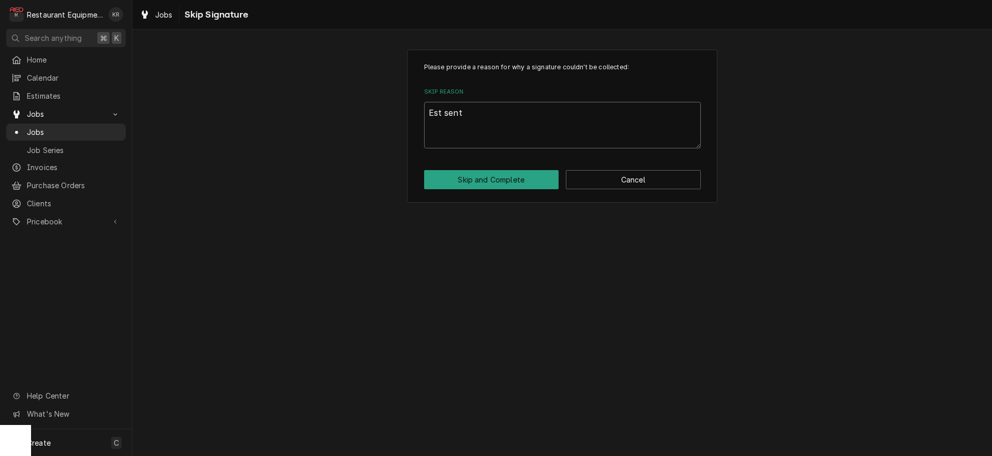
type textarea "x"
type textarea "Est sent/"
type textarea "x"
type textarea "Est sent/d"
type textarea "x"
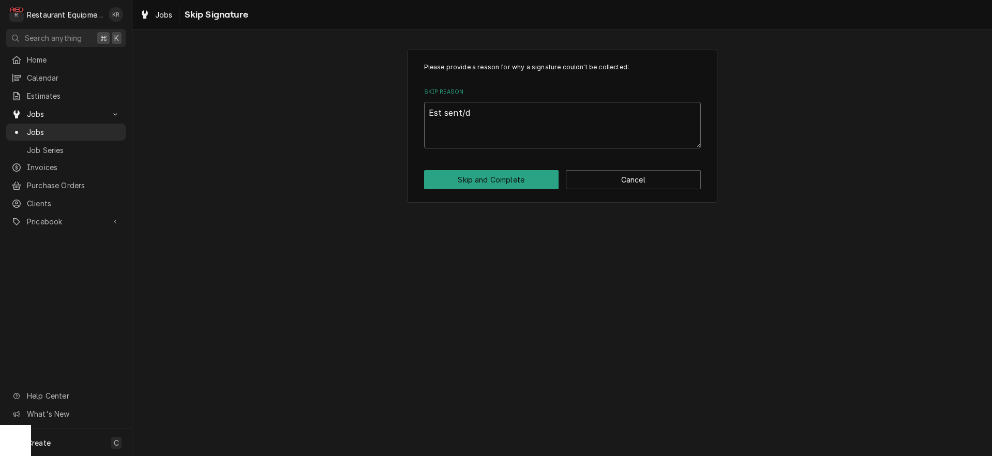
type textarea "Est sent/de"
type textarea "x"
type textarea "Est sent/dec"
type textarea "x"
type textarea "Est sent/decl"
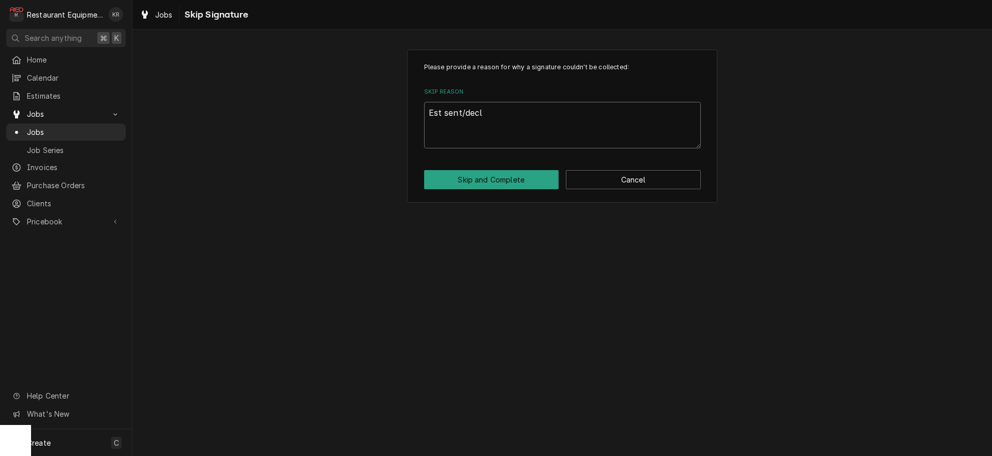
type textarea "x"
type textarea "Est sent/decli"
type textarea "x"
type textarea "Est sent/declin"
type textarea "x"
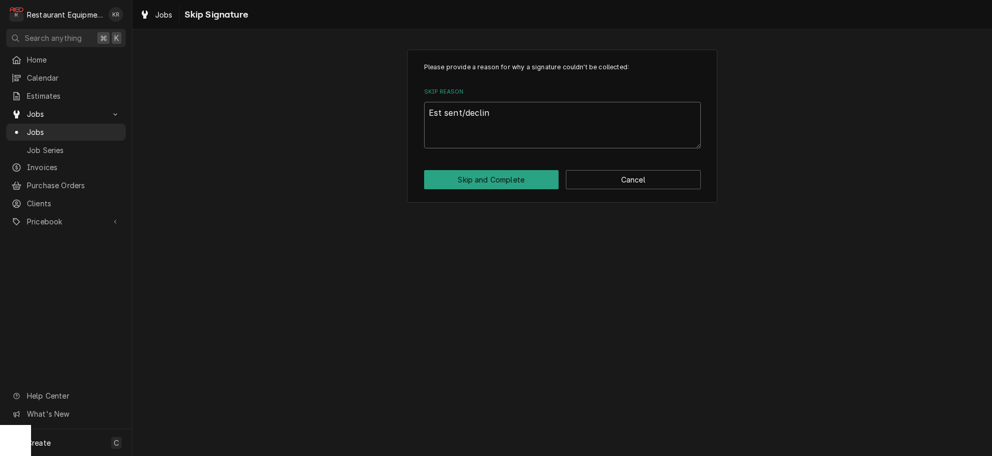
type textarea "Est sent/decline"
type textarea "x"
type textarea "Est sent/declined"
type textarea "x"
type textarea "Est sent/declined-"
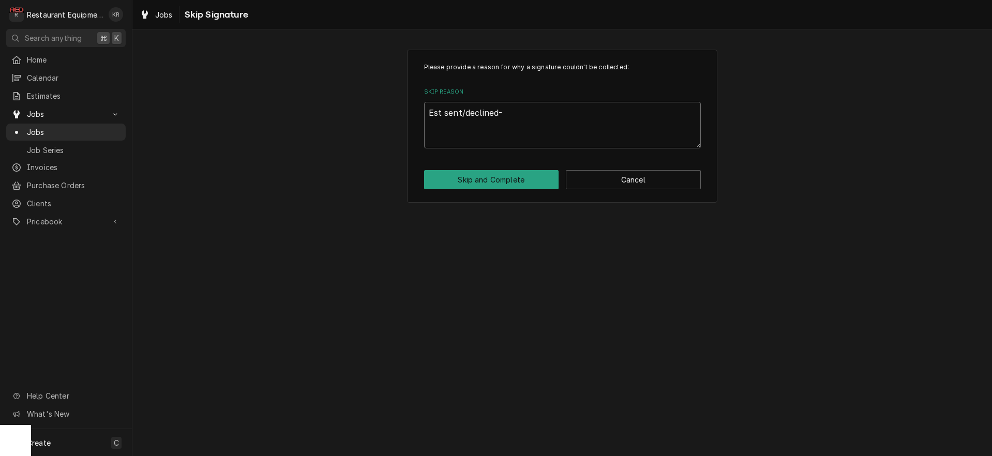
type textarea "x"
type textarea "Est sent/declined-r"
type textarea "x"
type textarea "Est sent/declined-re"
type textarea "x"
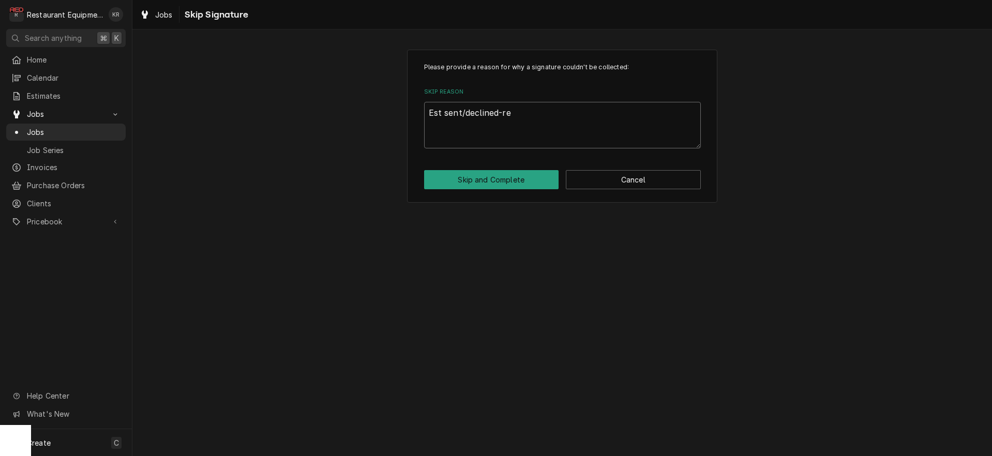
type textarea "Est sent/declined-rep"
type textarea "x"
type textarea "Est sent/declined-repa"
type textarea "x"
type textarea "Est sent/declined-repal"
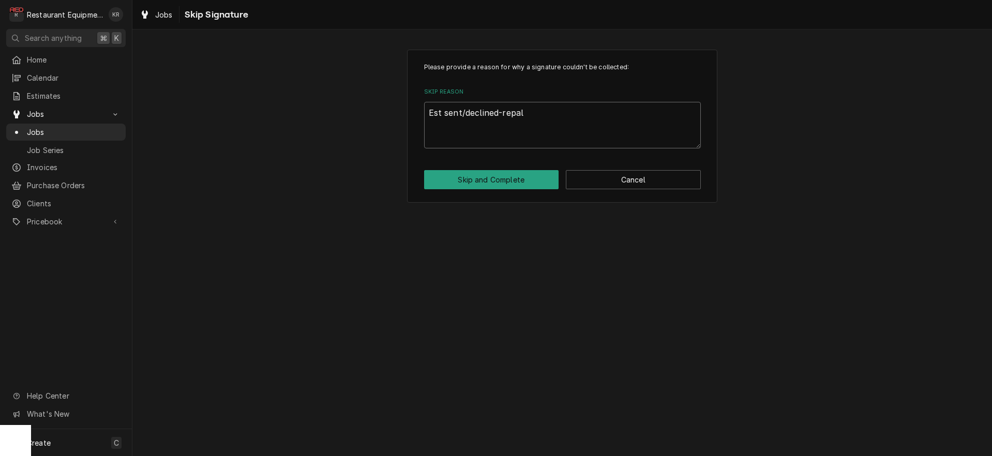
type textarea "x"
type textarea "Est sent/declined-repalc"
type textarea "x"
type textarea "Est sent/declined-repalci"
type textarea "x"
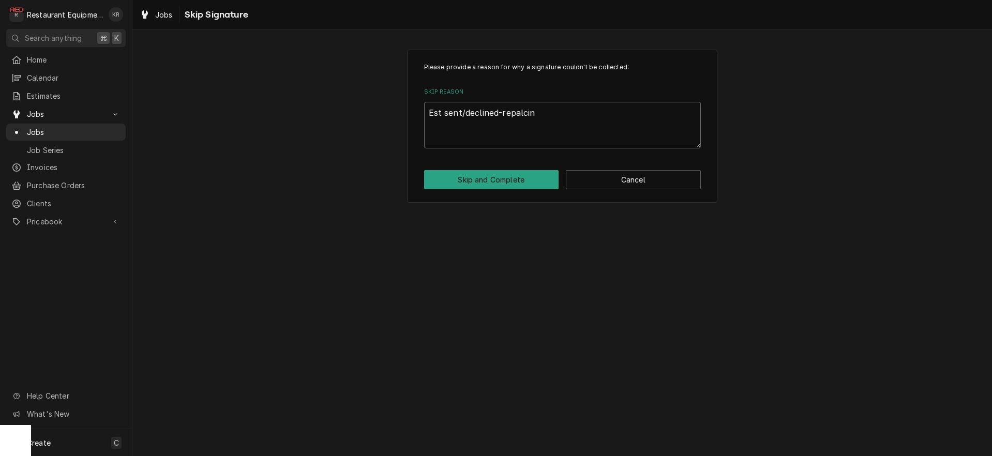
type textarea "Est sent/declined-repalcing"
type textarea "x"
type textarea "Est sent/declined-repalcing"
type textarea "x"
type textarea "Est sent/declined-repalcin"
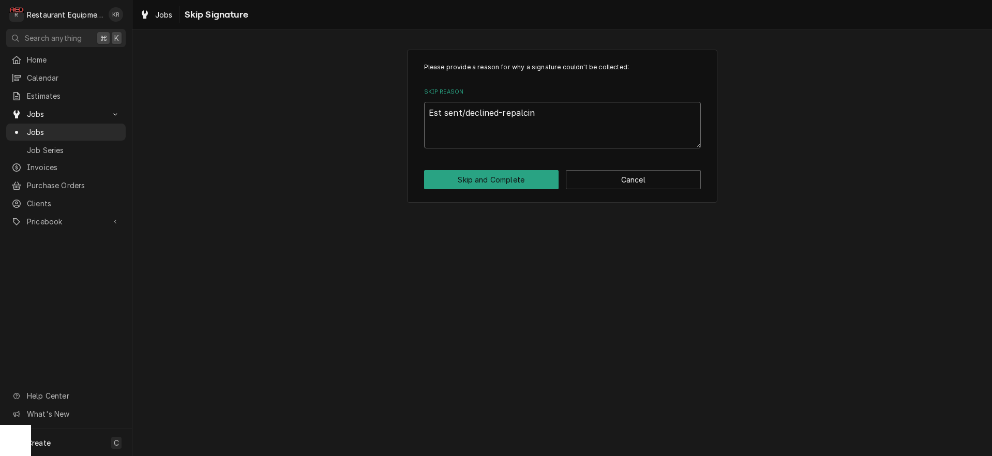
type textarea "x"
type textarea "Est sent/declined-repalci"
type textarea "x"
type textarea "Est sent/declined-repalc"
type textarea "x"
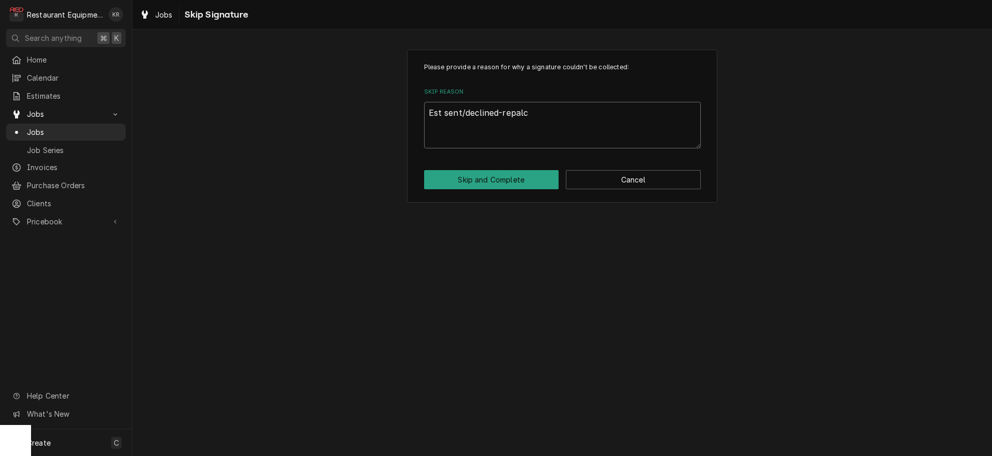
type textarea "Est sent/declined-repal"
type textarea "x"
type textarea "Est sent/declined-repa"
type textarea "x"
type textarea "Est sent/declined-rep"
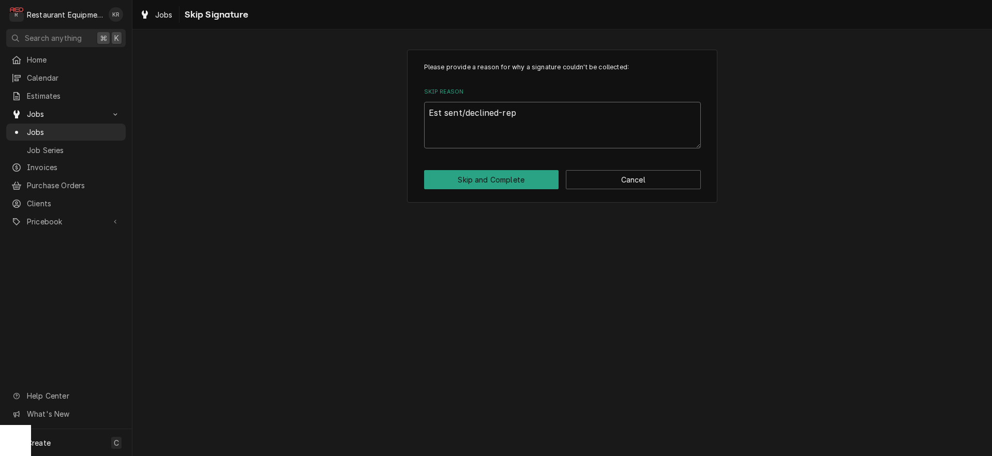
type textarea "x"
type textarea "Est sent/declined-repl"
type textarea "x"
type textarea "Est sent/declined-repla"
type textarea "x"
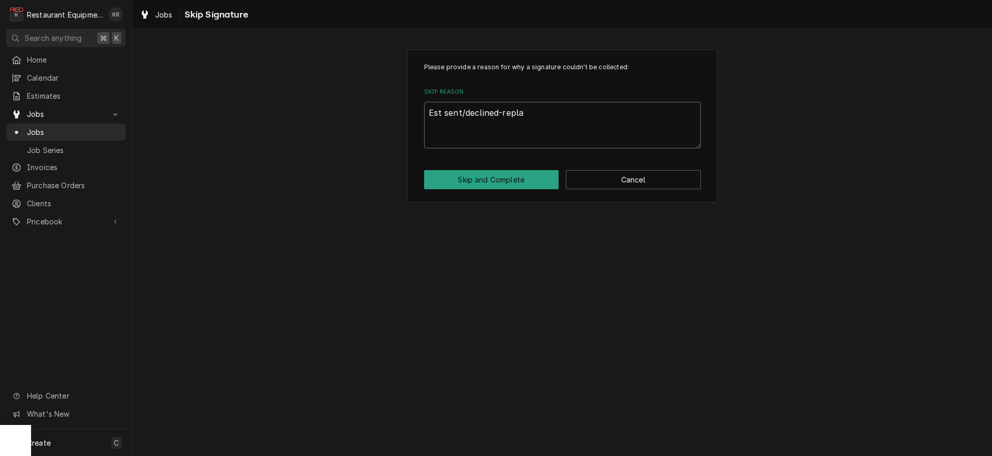
type textarea "Est sent/declined-replac"
type textarea "x"
type textarea "Est sent/declined-replaci"
type textarea "x"
type textarea "Est sent/declined-replacin"
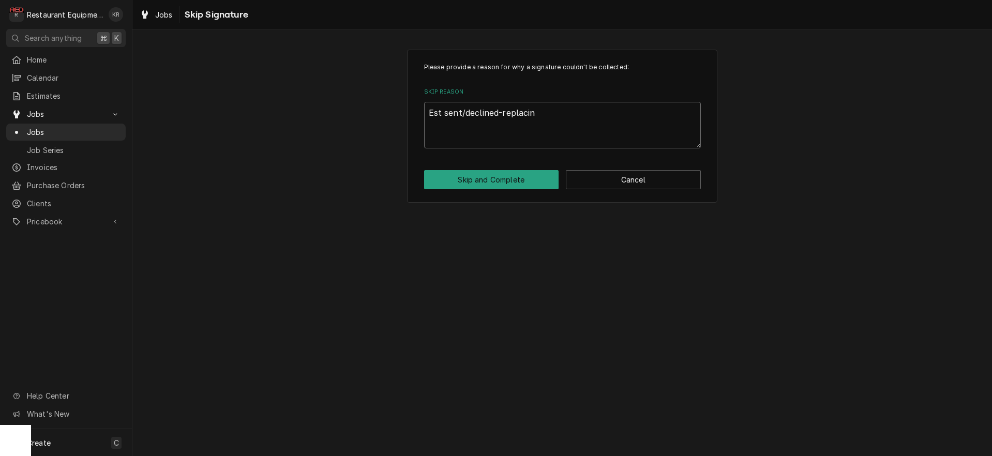
type textarea "x"
type textarea "Est sent/declined-replacing"
type textarea "x"
type textarea "Est sent/declined-replacing"
type textarea "x"
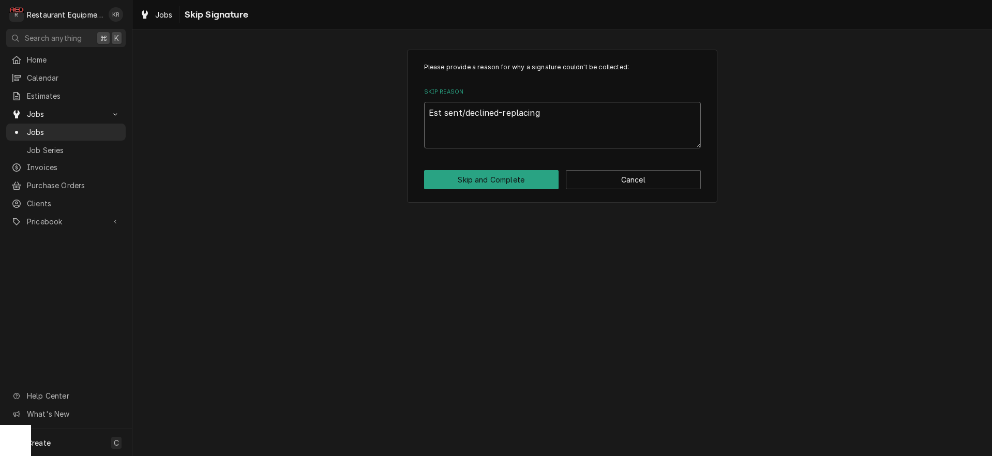
type textarea "Est sent/declined-replacing u"
type textarea "x"
type textarea "Est sent/declined-replacing un"
type textarea "x"
type textarea "Est sent/declined-replacing uni"
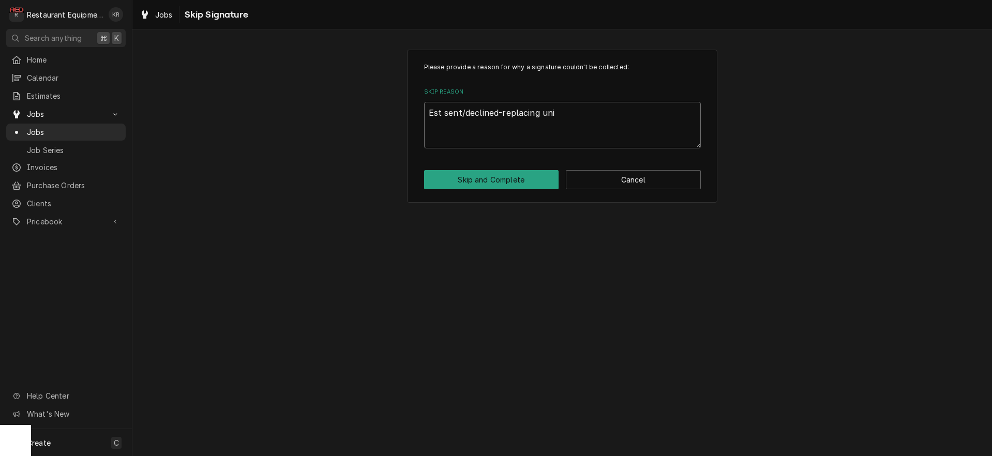
type textarea "x"
type textarea "Est sent/declined-replacing unit"
type textarea "x"
type textarea "Est sent/declined-replacing unit."
click at [522, 182] on button "Skip and Complete" at bounding box center [491, 179] width 135 height 19
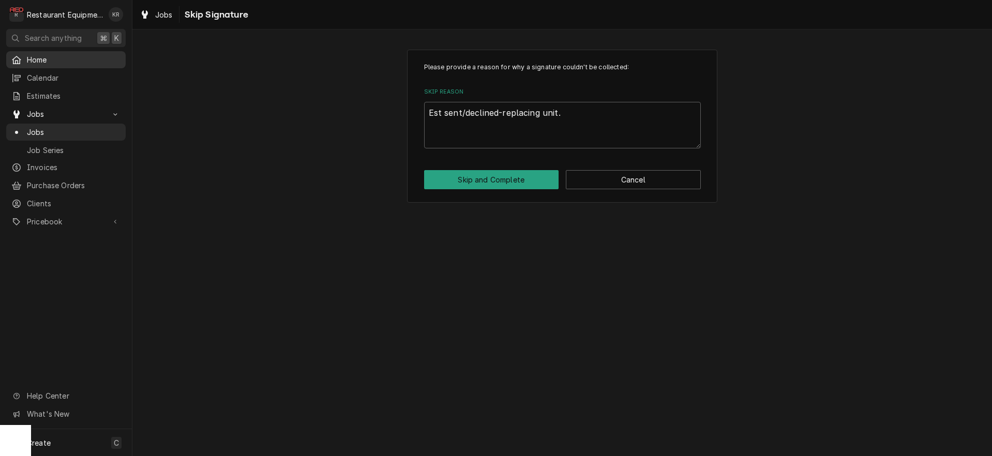
type textarea "x"
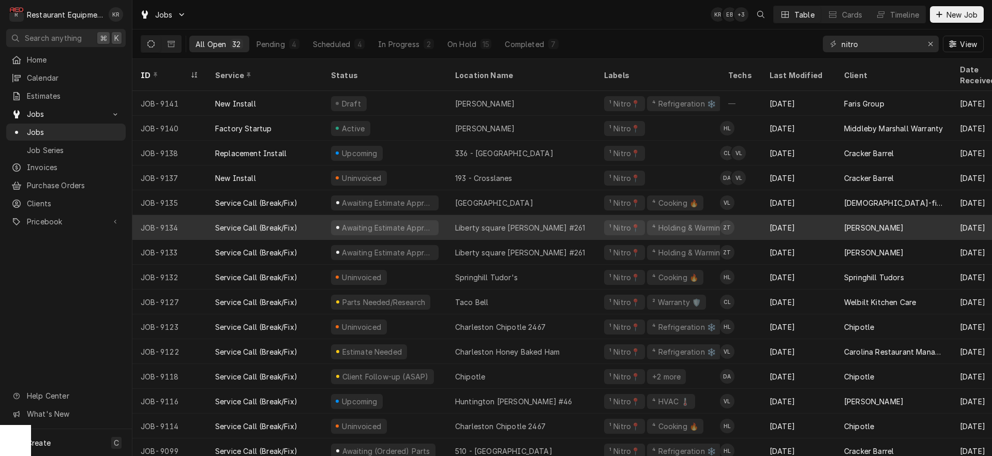
click at [410, 222] on div "Awaiting Estimate Approval" at bounding box center [388, 227] width 94 height 11
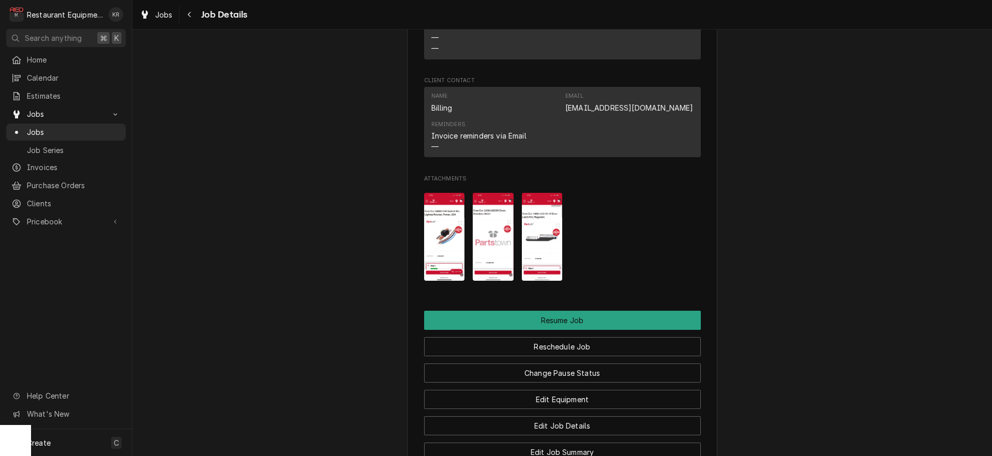
scroll to position [1301, 0]
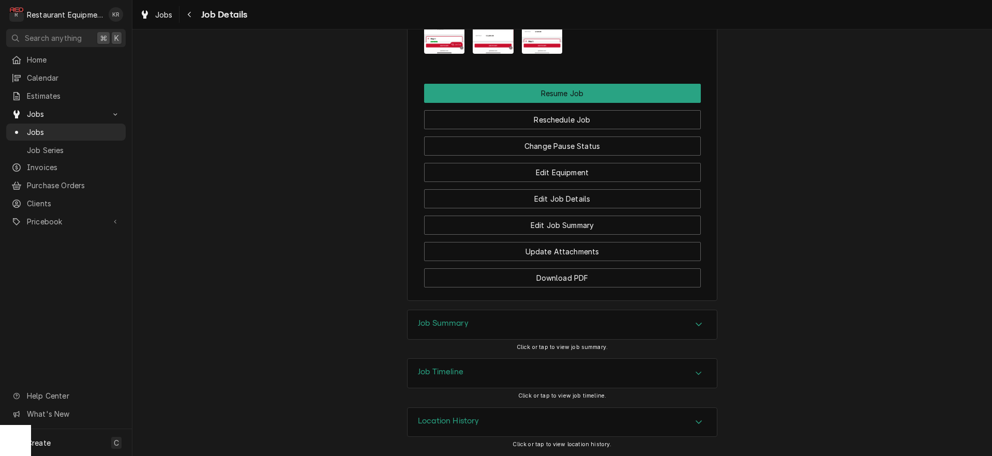
click at [446, 323] on h3 "Job Summary" at bounding box center [443, 324] width 51 height 10
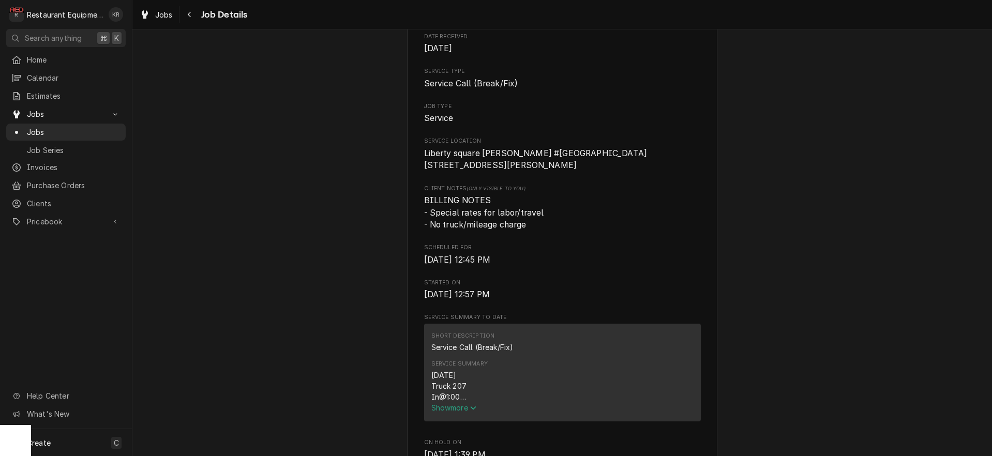
scroll to position [0, 0]
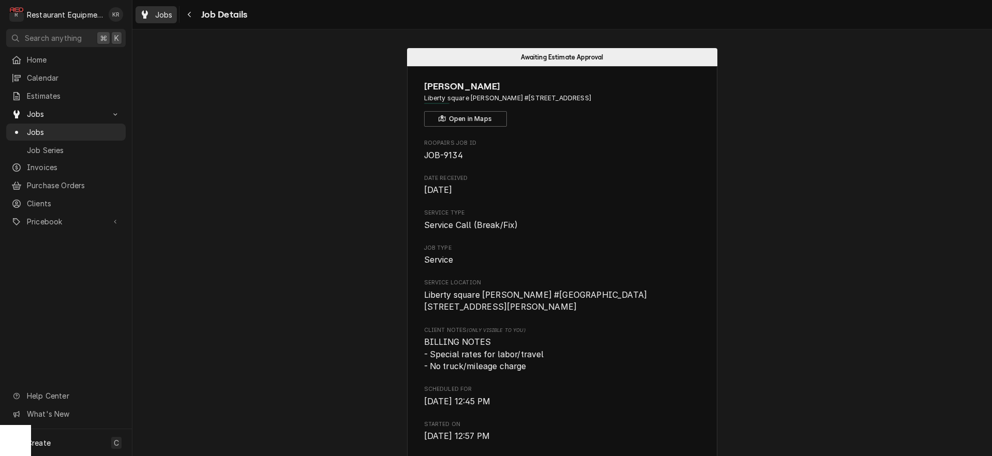
drag, startPoint x: 80, startPoint y: 261, endPoint x: 167, endPoint y: 19, distance: 257.3
click at [166, 17] on span "Jobs" at bounding box center [164, 14] width 18 height 11
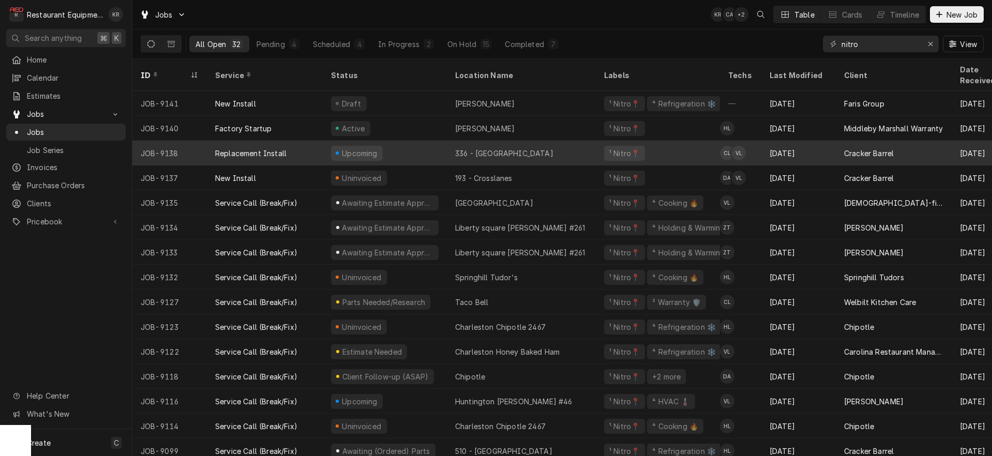
drag, startPoint x: 16, startPoint y: 57, endPoint x: 471, endPoint y: 138, distance: 462.1
click at [471, 148] on div "336 - Barboursville" at bounding box center [504, 153] width 98 height 11
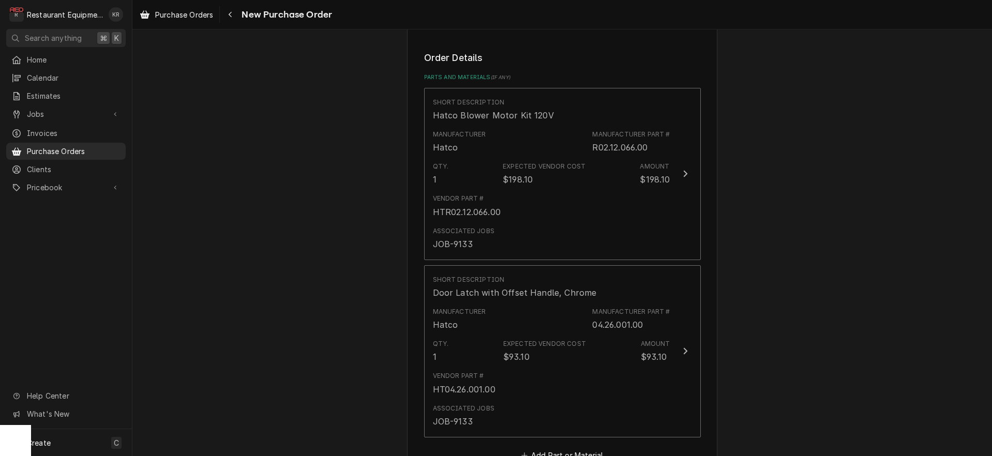
scroll to position [392, 0]
click at [229, 15] on div "Navigate back" at bounding box center [230, 14] width 10 height 10
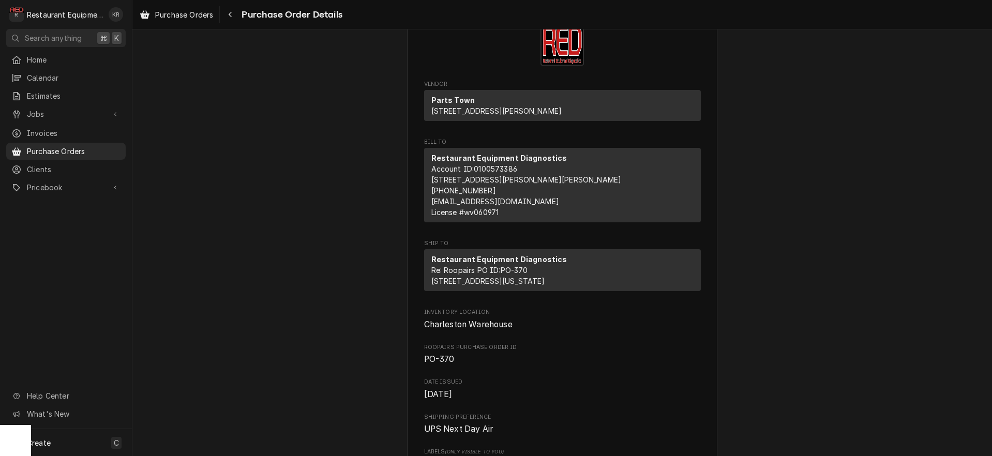
scroll to position [62, 0]
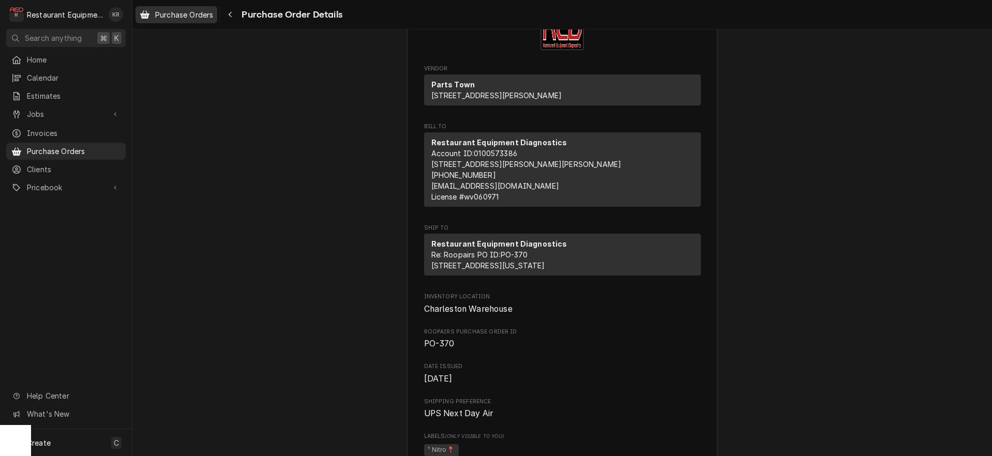
click at [176, 7] on div "Purchase Orders Purchase Order Details" at bounding box center [561, 14] width 859 height 29
drag, startPoint x: 226, startPoint y: 19, endPoint x: 238, endPoint y: 16, distance: 12.8
click at [226, 18] on button "Navigate back" at bounding box center [230, 14] width 17 height 17
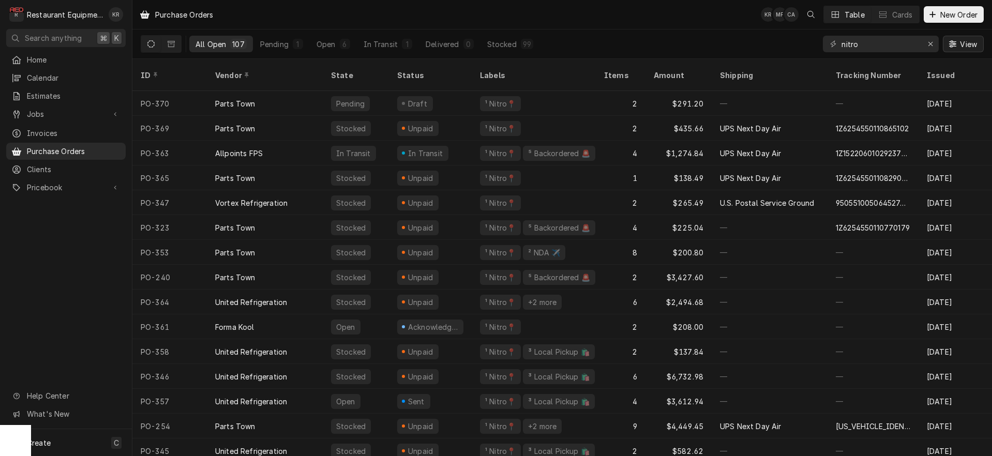
click at [955, 47] on icon "Dynamic Content Wrapper" at bounding box center [952, 43] width 7 height 7
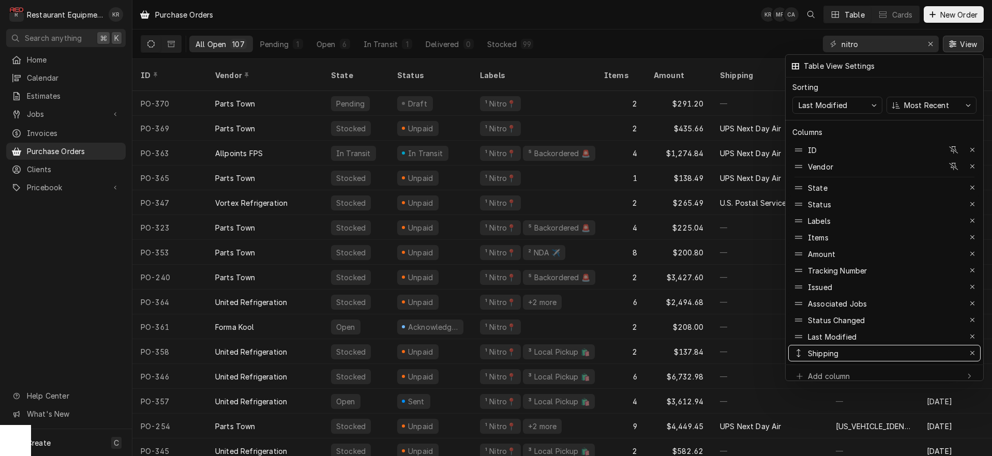
drag, startPoint x: 834, startPoint y: 264, endPoint x: 844, endPoint y: 358, distance: 94.7
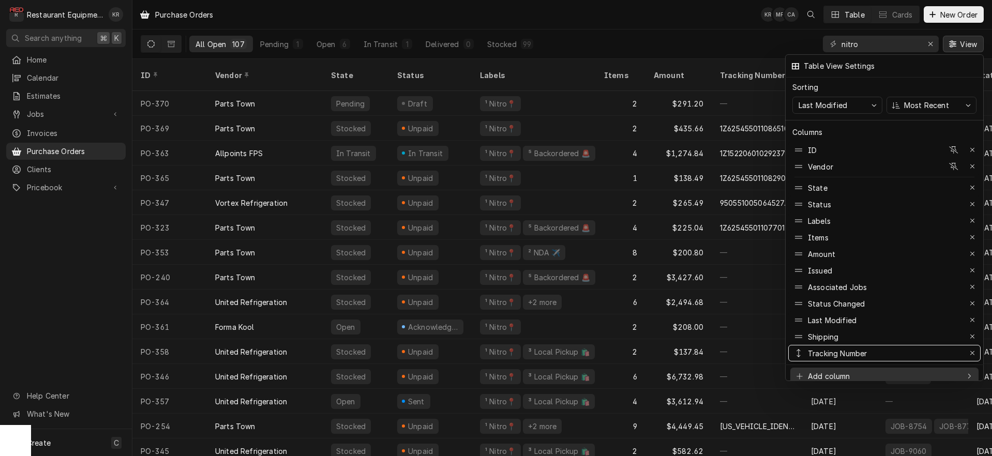
drag, startPoint x: 838, startPoint y: 270, endPoint x: 877, endPoint y: 373, distance: 110.0
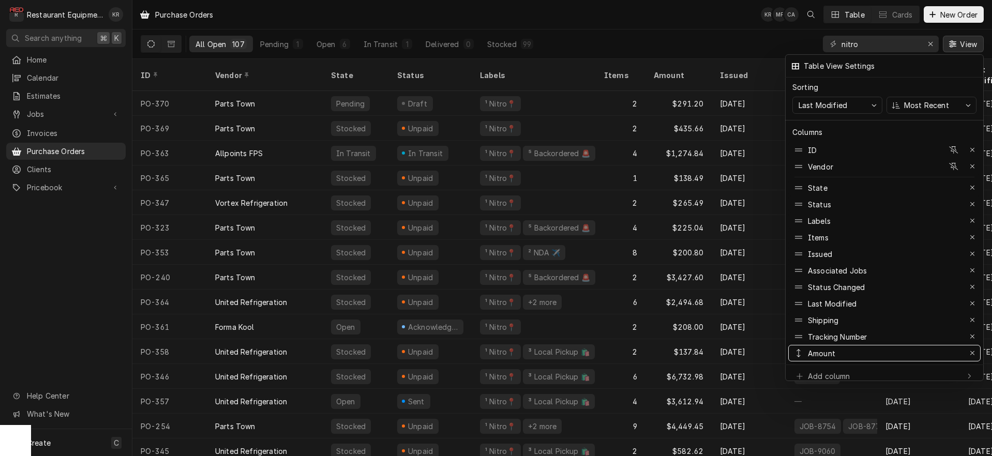
drag, startPoint x: 826, startPoint y: 252, endPoint x: 859, endPoint y: 359, distance: 112.2
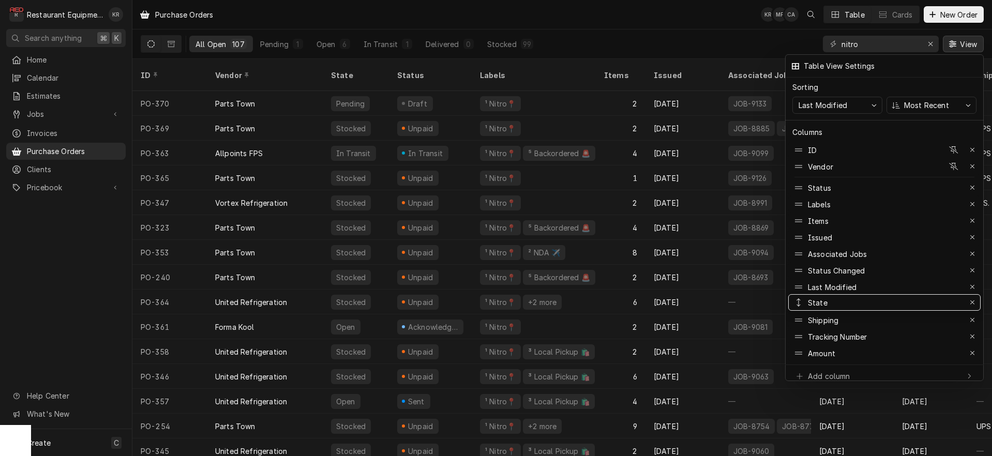
drag, startPoint x: 821, startPoint y: 181, endPoint x: 861, endPoint y: 296, distance: 121.7
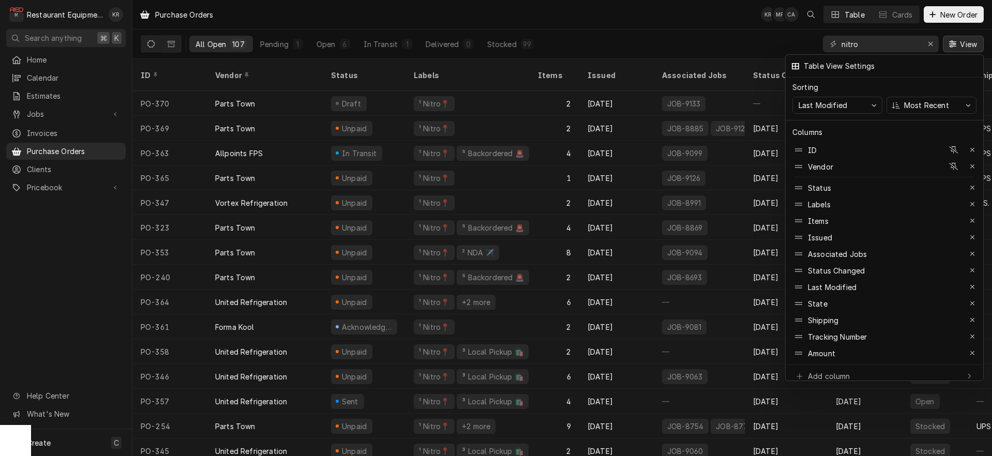
click at [682, 24] on div at bounding box center [496, 228] width 992 height 456
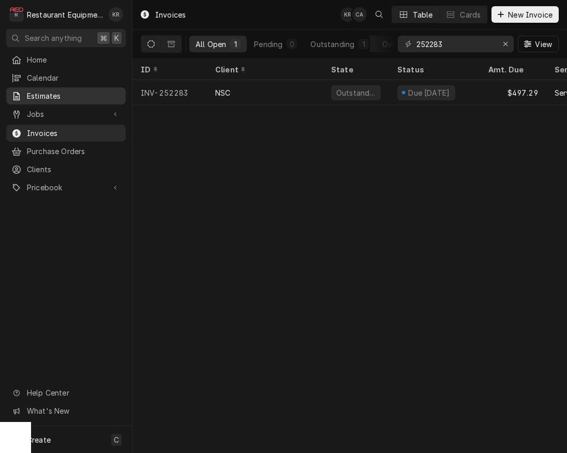
click at [47, 100] on link "Estimates" at bounding box center [65, 95] width 119 height 17
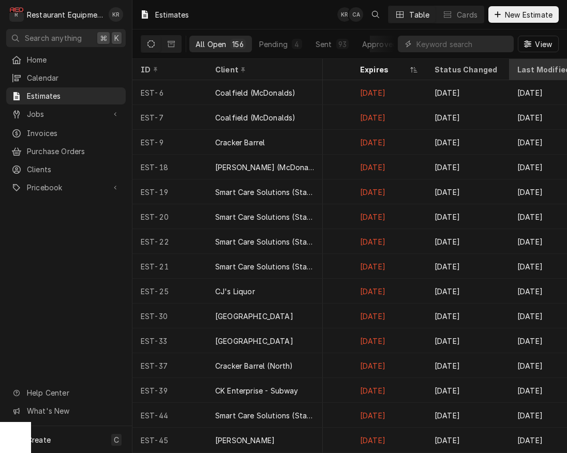
scroll to position [0, 881]
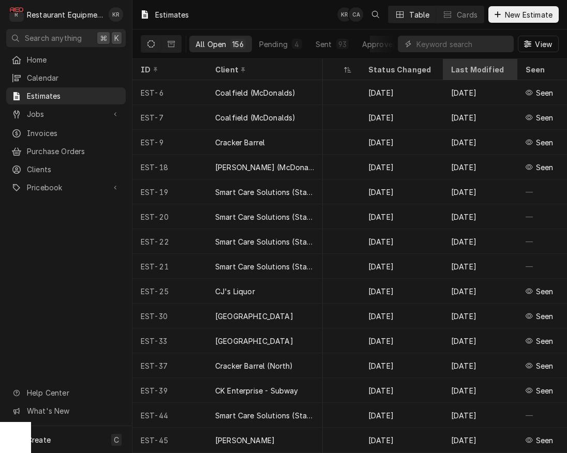
click at [468, 67] on div "Last Modified" at bounding box center [479, 69] width 56 height 11
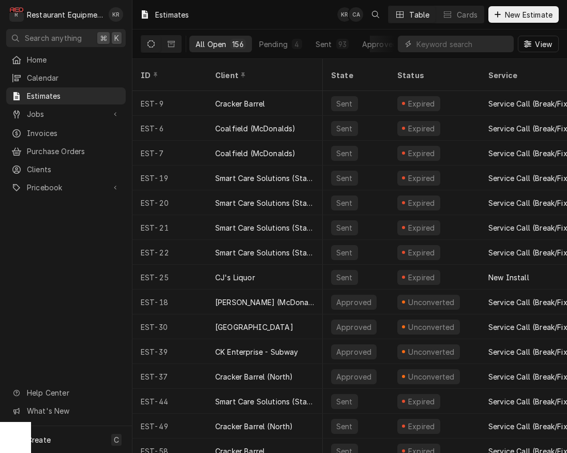
scroll to position [1, 881]
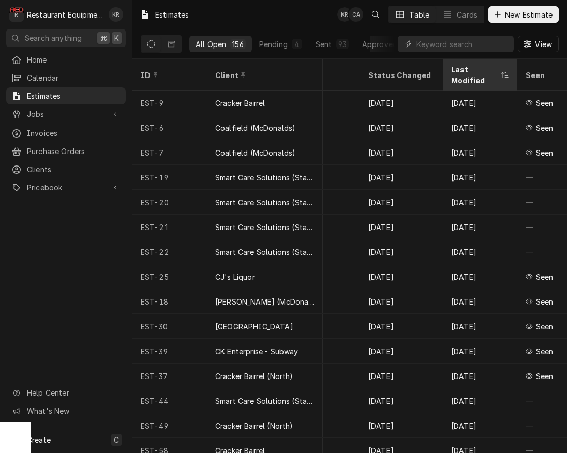
click at [470, 66] on div "Last Modified" at bounding box center [475, 75] width 48 height 22
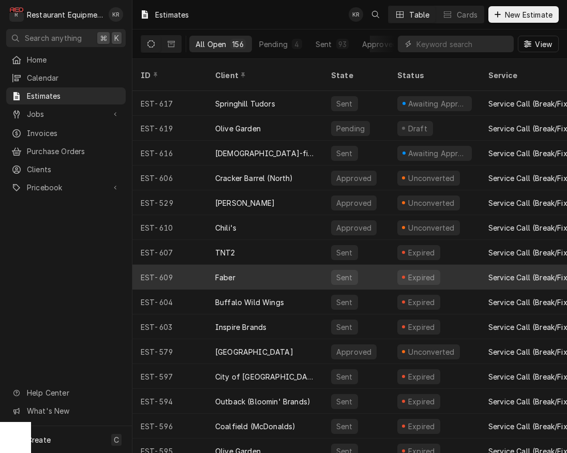
click at [291, 273] on div "Faber" at bounding box center [265, 277] width 116 height 25
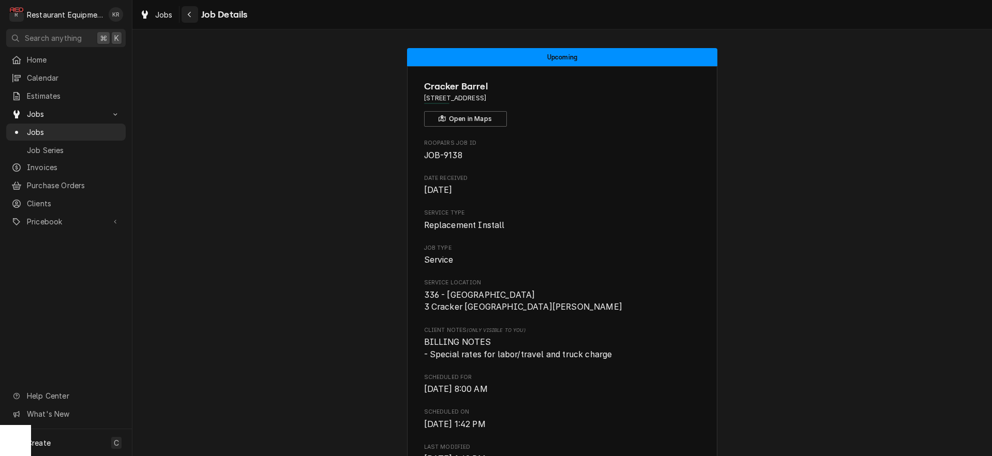
click at [190, 16] on icon "Navigate back" at bounding box center [189, 15] width 3 height 6
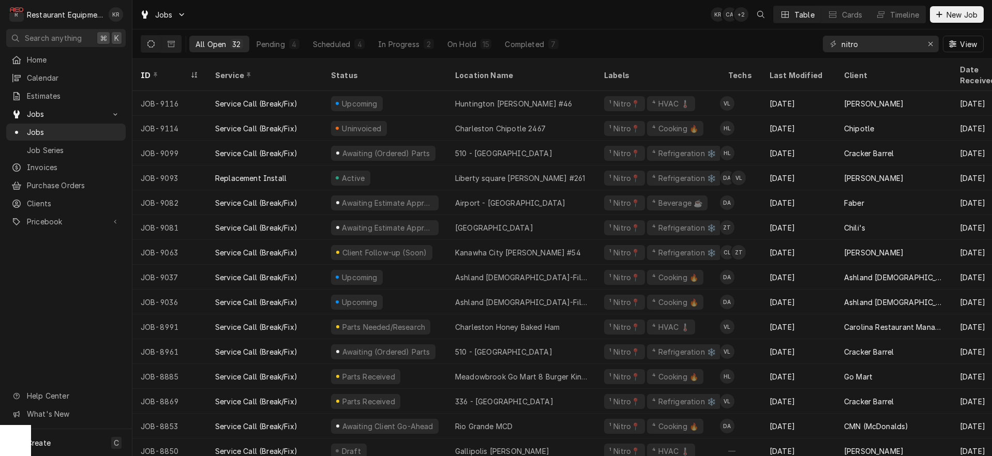
scroll to position [306, 0]
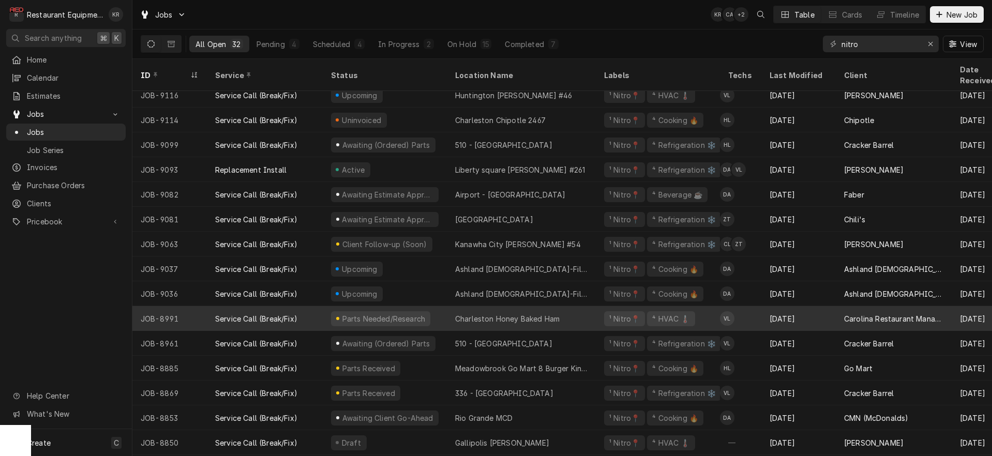
click at [351, 313] on div "Parts Needed/Research" at bounding box center [383, 318] width 85 height 11
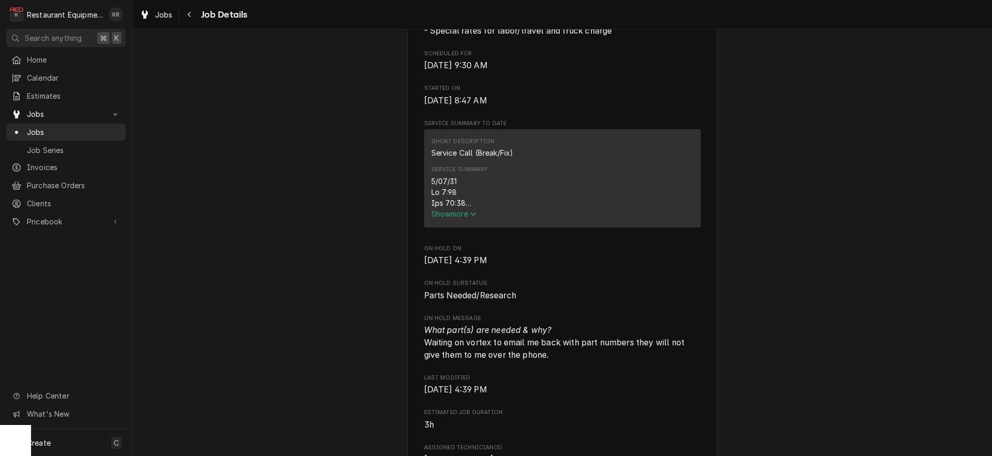
scroll to position [324, 0]
click at [454, 222] on div "Service Summary Show more" at bounding box center [562, 191] width 262 height 61
click at [447, 218] on span "Show more" at bounding box center [454, 213] width 46 height 9
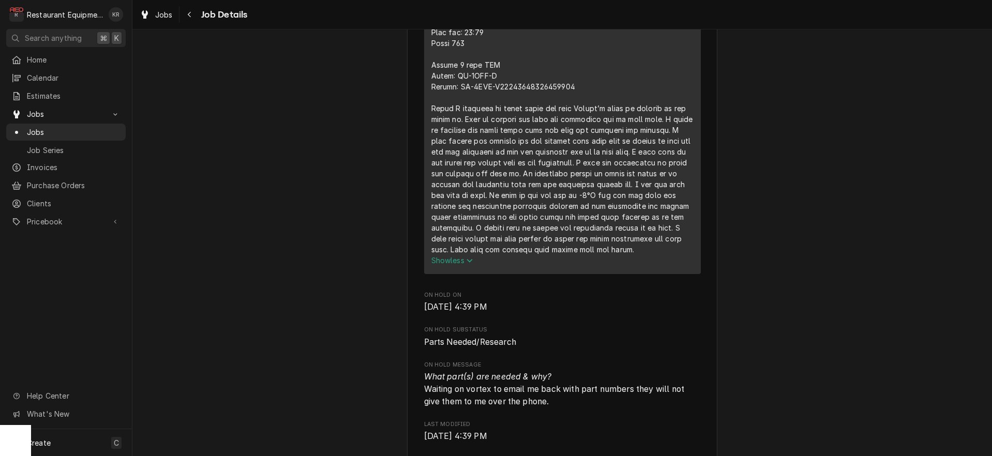
scroll to position [0, 0]
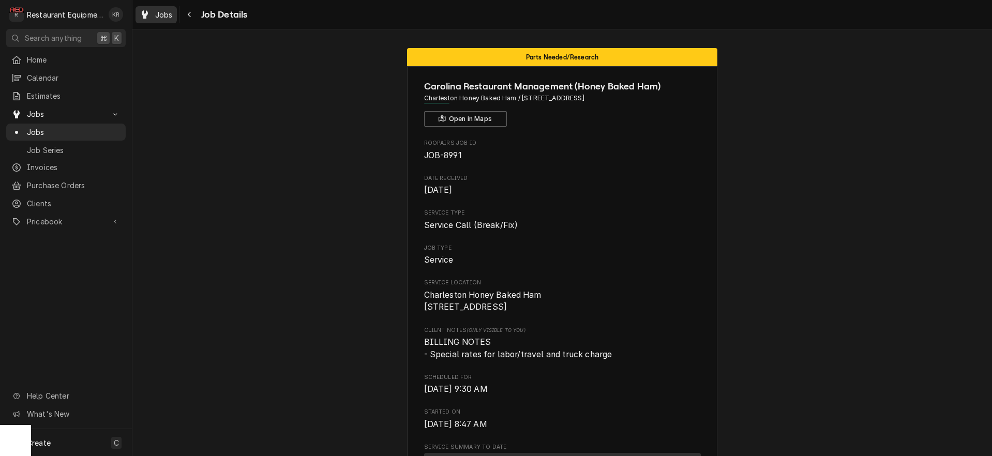
click at [178, 18] on div "Jobs Job Details" at bounding box center [191, 14] width 112 height 17
click at [168, 18] on span "Jobs" at bounding box center [164, 14] width 18 height 11
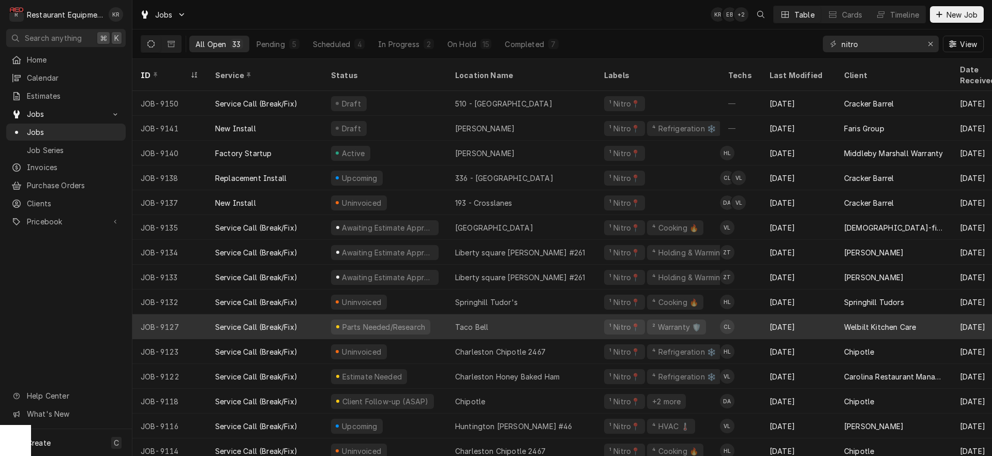
click at [515, 315] on div "Taco Bell" at bounding box center [521, 326] width 149 height 25
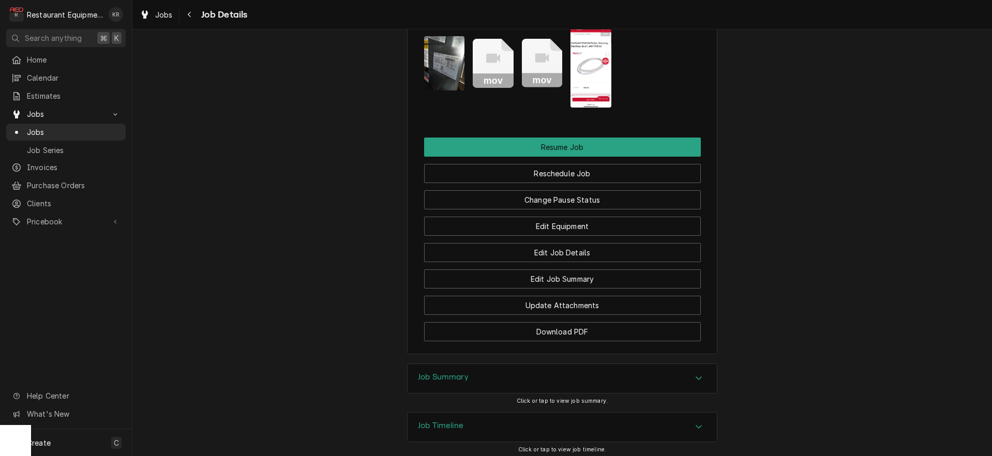
scroll to position [1371, 0]
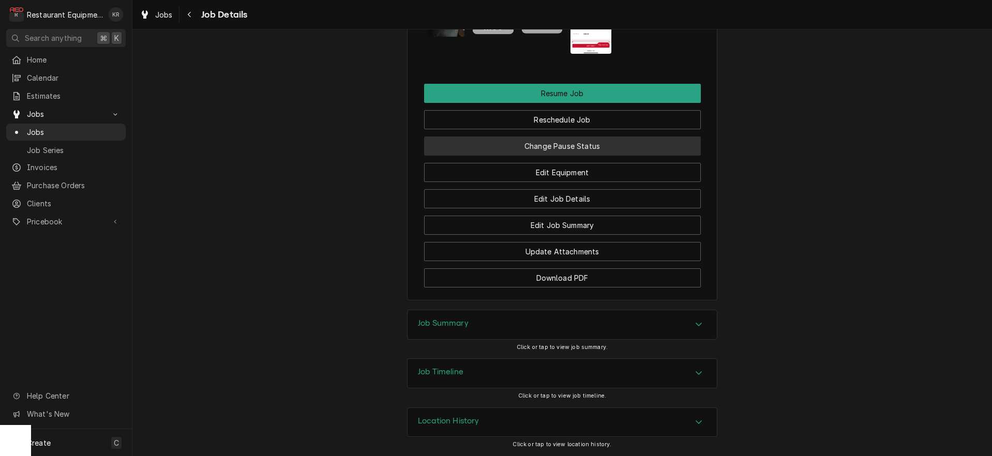
click at [564, 147] on button "Change Pause Status" at bounding box center [562, 146] width 277 height 19
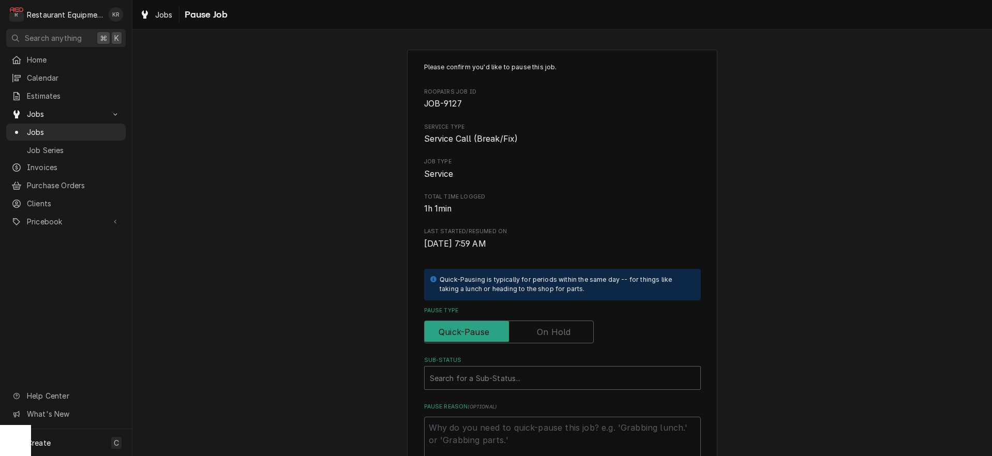
drag, startPoint x: 560, startPoint y: 337, endPoint x: 558, endPoint y: 332, distance: 5.6
click at [559, 335] on label "Pause Type" at bounding box center [509, 332] width 170 height 23
click at [546, 330] on label "Pause Type" at bounding box center [509, 332] width 170 height 23
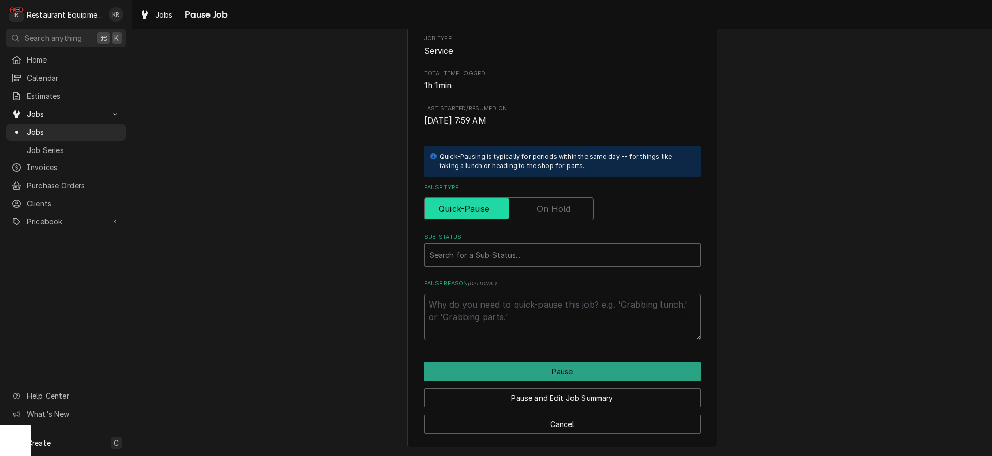
click at [554, 217] on input "Pause Type" at bounding box center [509, 209] width 160 height 23
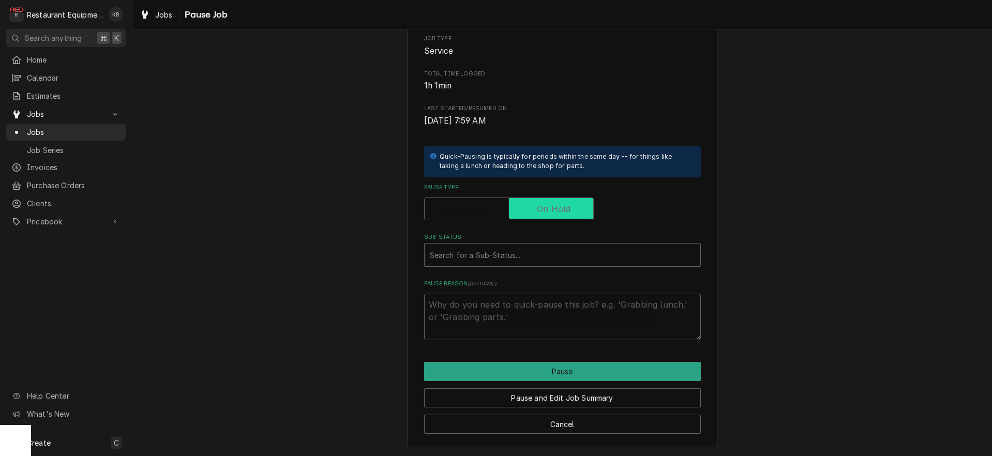
checkbox input "true"
drag, startPoint x: 522, startPoint y: 245, endPoint x: 521, endPoint y: 256, distance: 11.4
click at [522, 246] on div "Search for a Sub-Status..." at bounding box center [563, 255] width 276 height 23
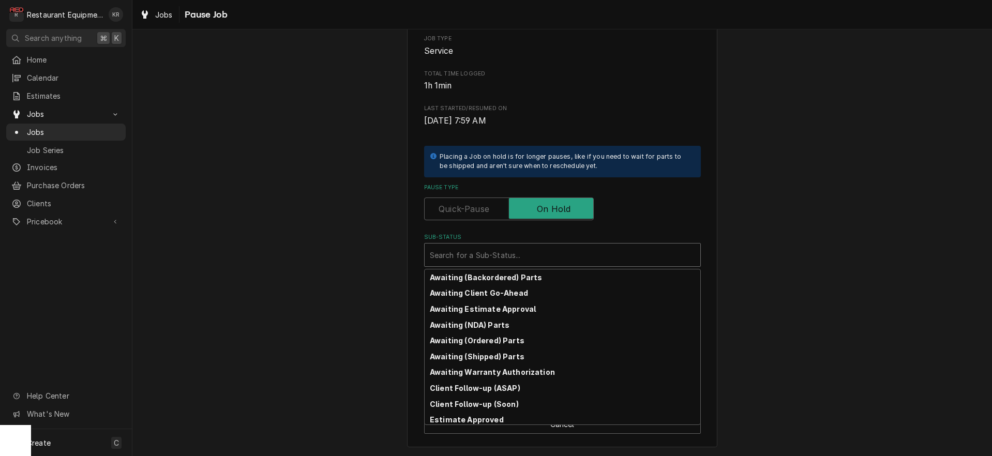
scroll to position [130, 0]
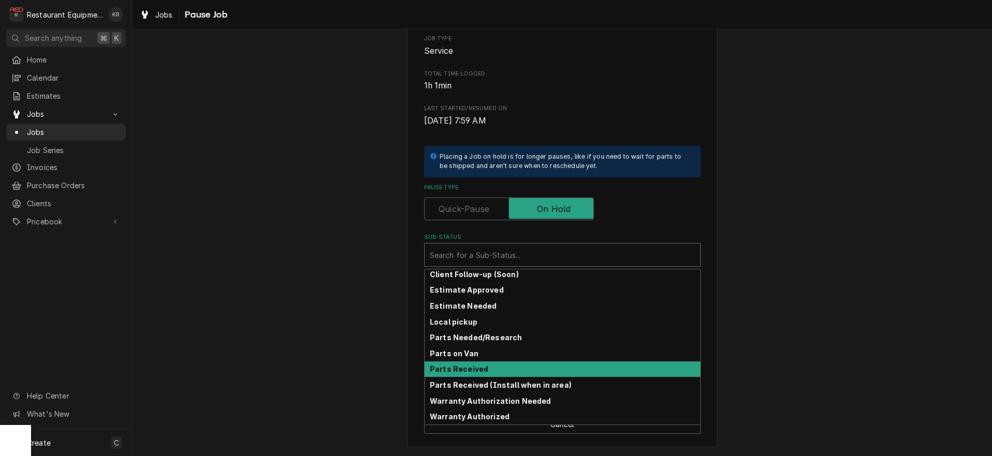
click at [494, 363] on div "Parts Received" at bounding box center [563, 369] width 276 height 16
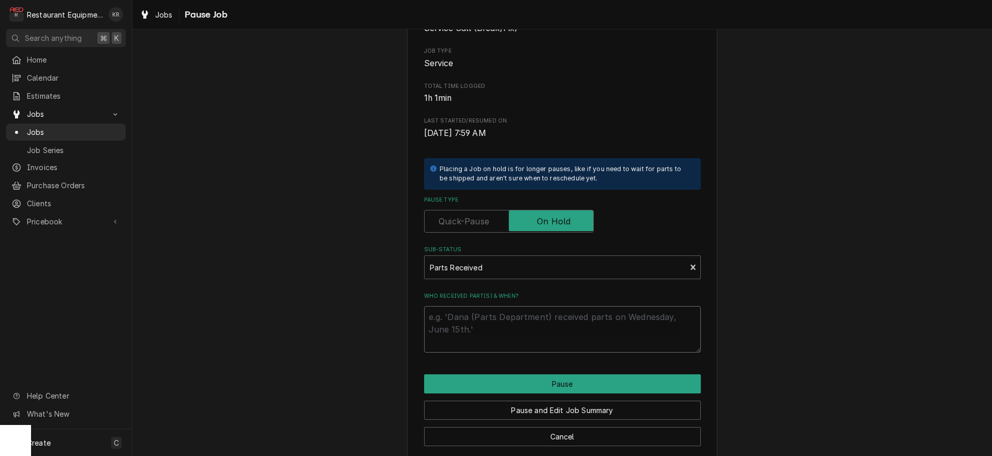
click at [482, 331] on textarea "Who received part(s) & when?" at bounding box center [562, 329] width 277 height 47
type textarea "x"
type textarea "1"
type textarea "x"
type textarea "10"
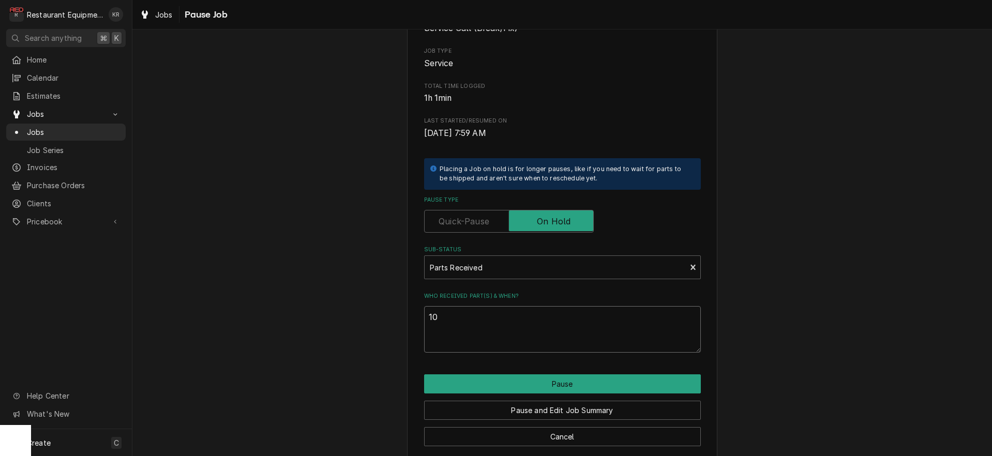
type textarea "x"
type textarea "10/"
type textarea "x"
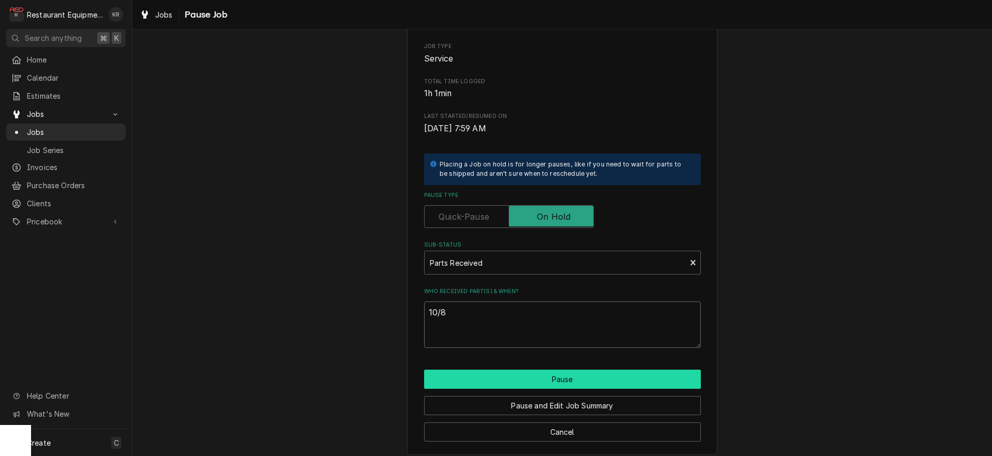
type textarea "10/8"
click at [539, 375] on button "Pause" at bounding box center [562, 379] width 277 height 19
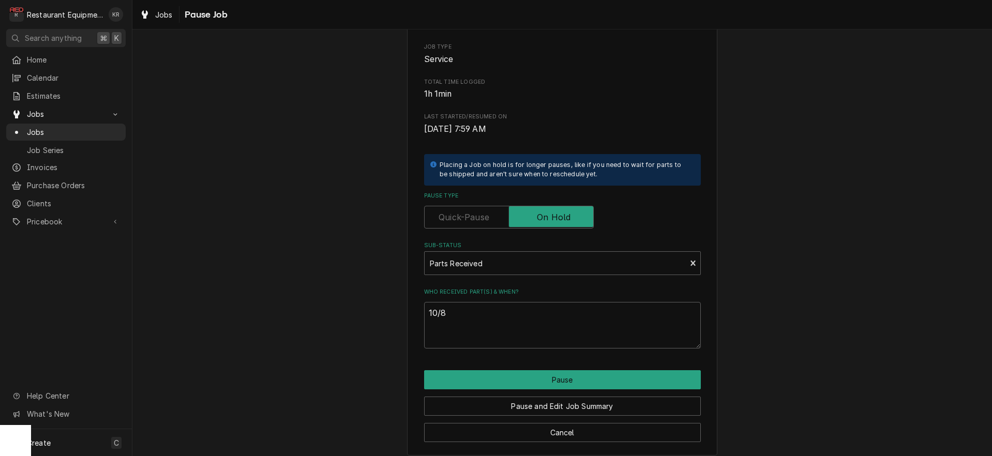
type textarea "x"
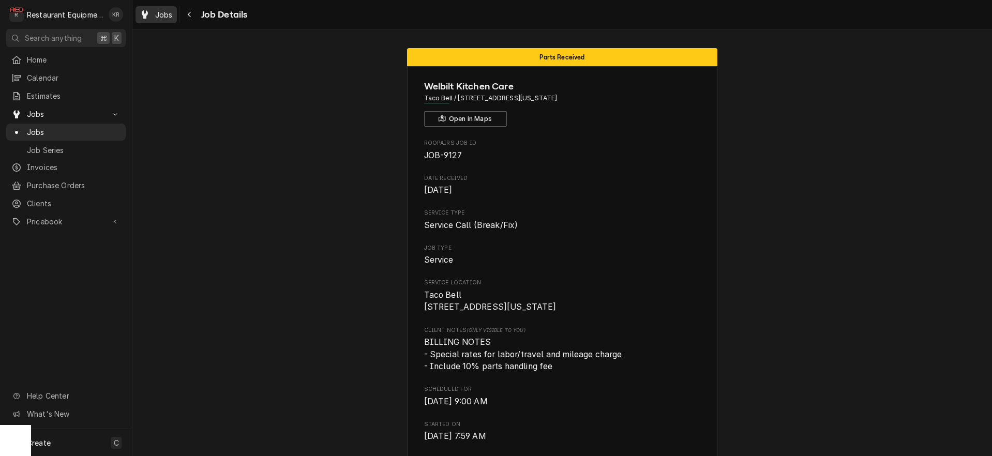
drag, startPoint x: 181, startPoint y: 20, endPoint x: 168, endPoint y: 16, distance: 13.6
click at [180, 19] on div "Jobs Job Details" at bounding box center [191, 14] width 112 height 17
click at [168, 16] on span "Jobs" at bounding box center [164, 14] width 18 height 11
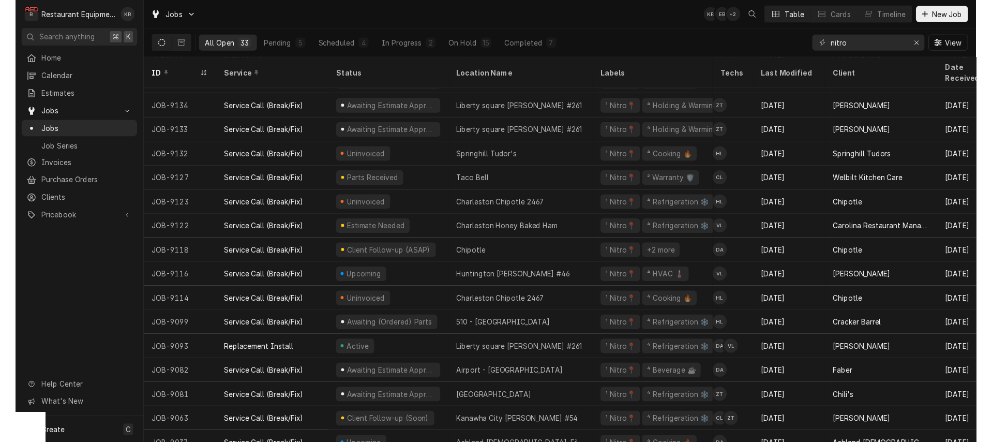
scroll to position [145, 0]
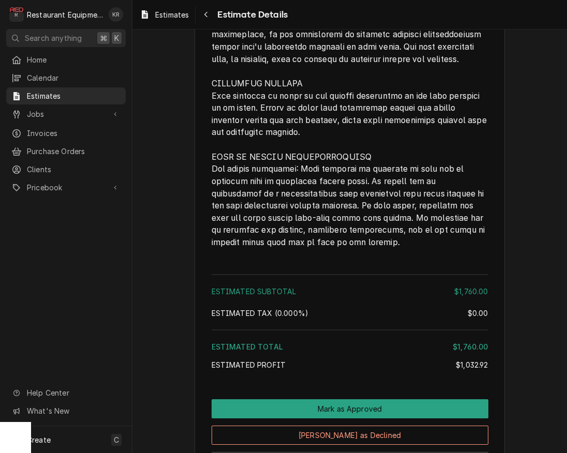
scroll to position [2119, 0]
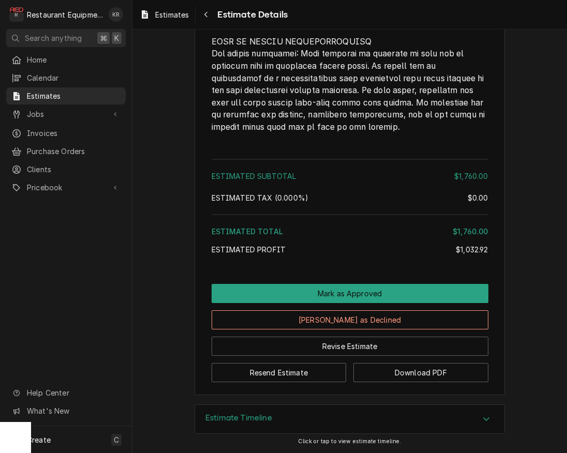
click at [348, 427] on div "Estimate Timeline" at bounding box center [349, 419] width 309 height 29
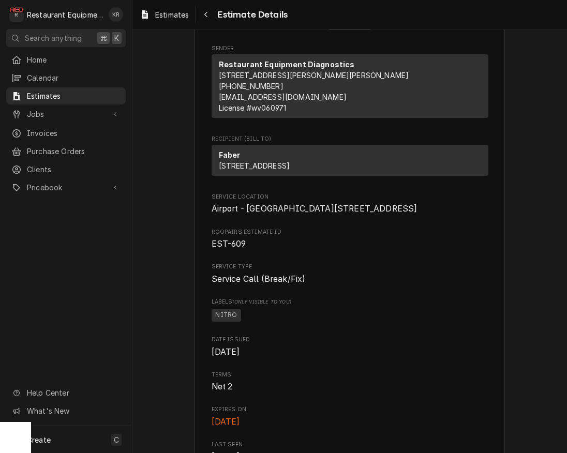
scroll to position [83, 0]
